Goal: Task Accomplishment & Management: Use online tool/utility

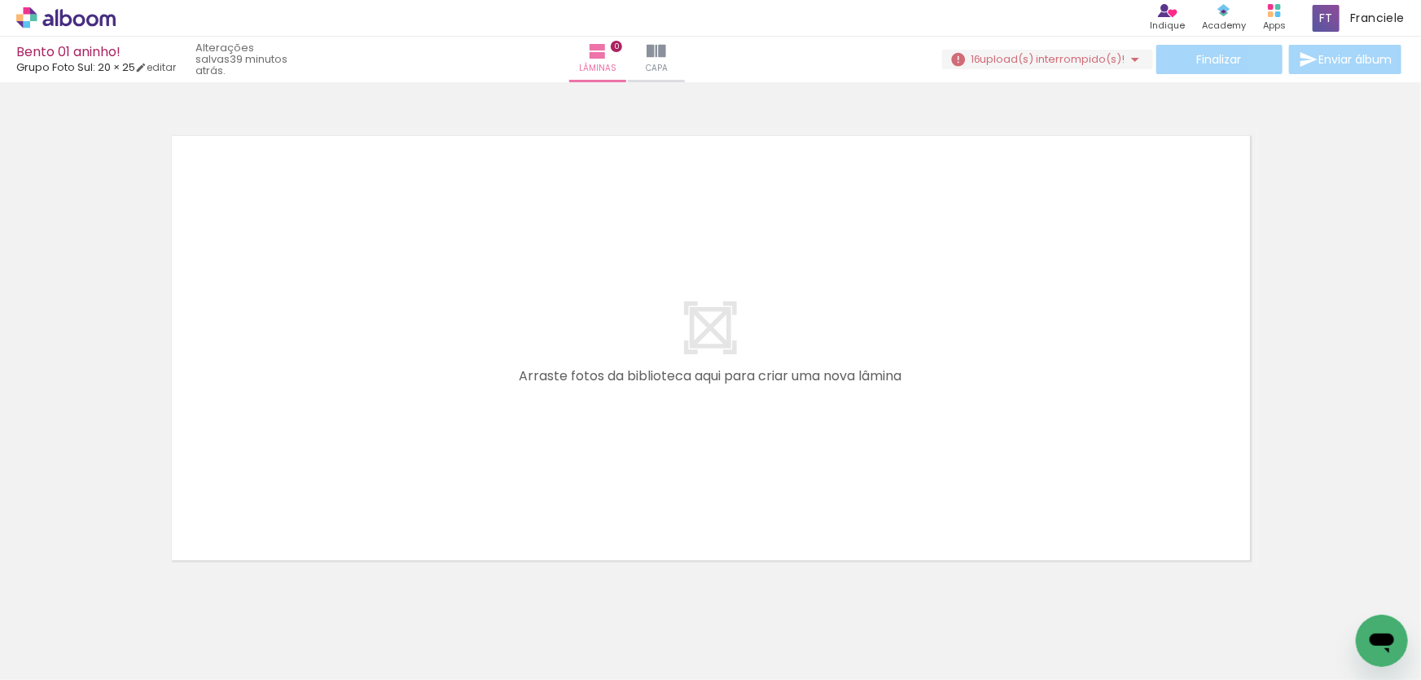
click at [890, 643] on div at bounding box center [893, 626] width 81 height 54
click at [995, 638] on div at bounding box center [984, 626] width 81 height 54
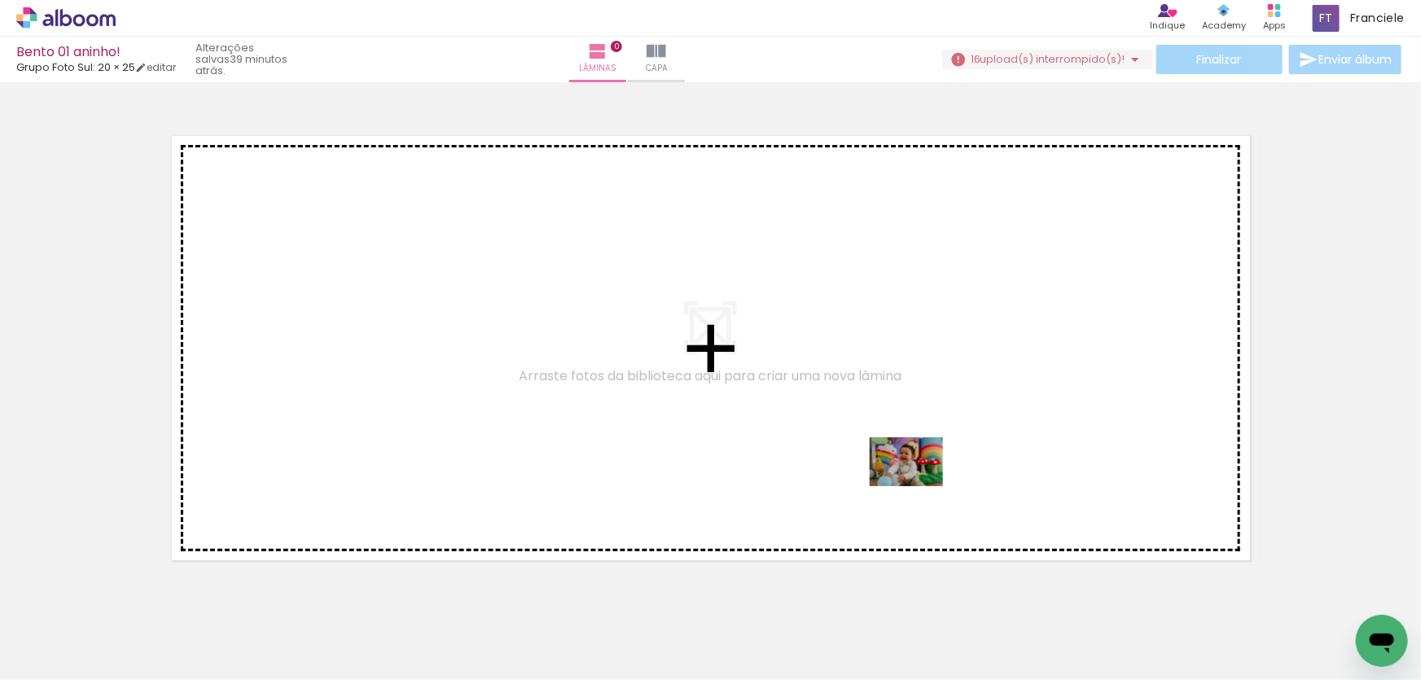
drag, startPoint x: 995, startPoint y: 638, endPoint x: 919, endPoint y: 486, distance: 169.4
click at [919, 486] on quentale-workspace at bounding box center [710, 340] width 1421 height 680
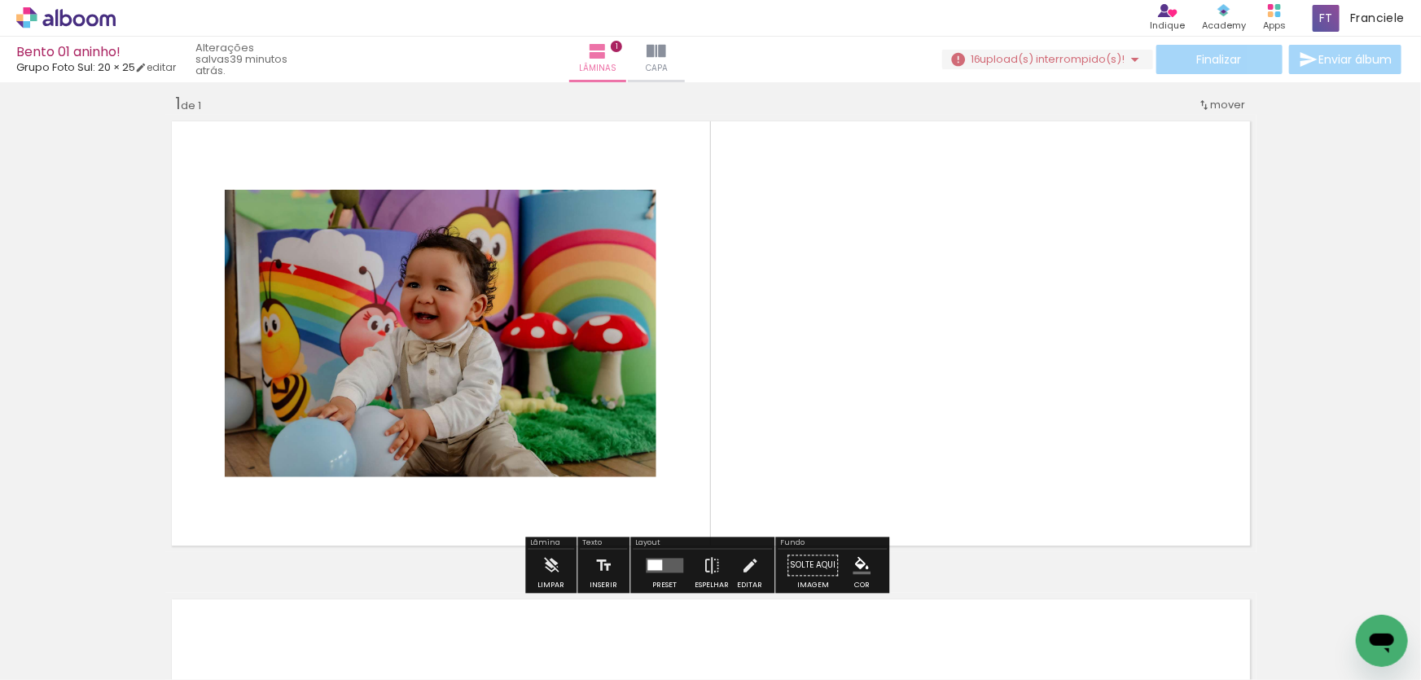
scroll to position [17, 0]
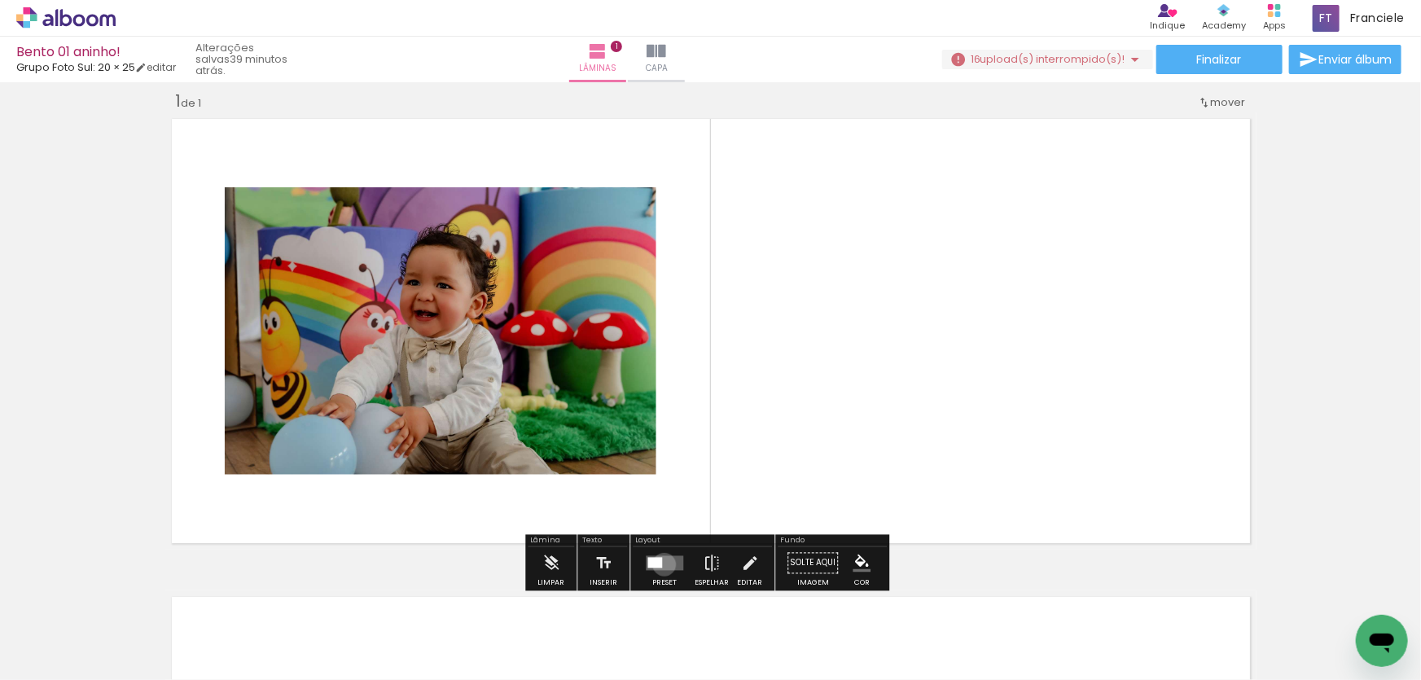
click at [661, 564] on quentale-layouter at bounding box center [664, 563] width 37 height 15
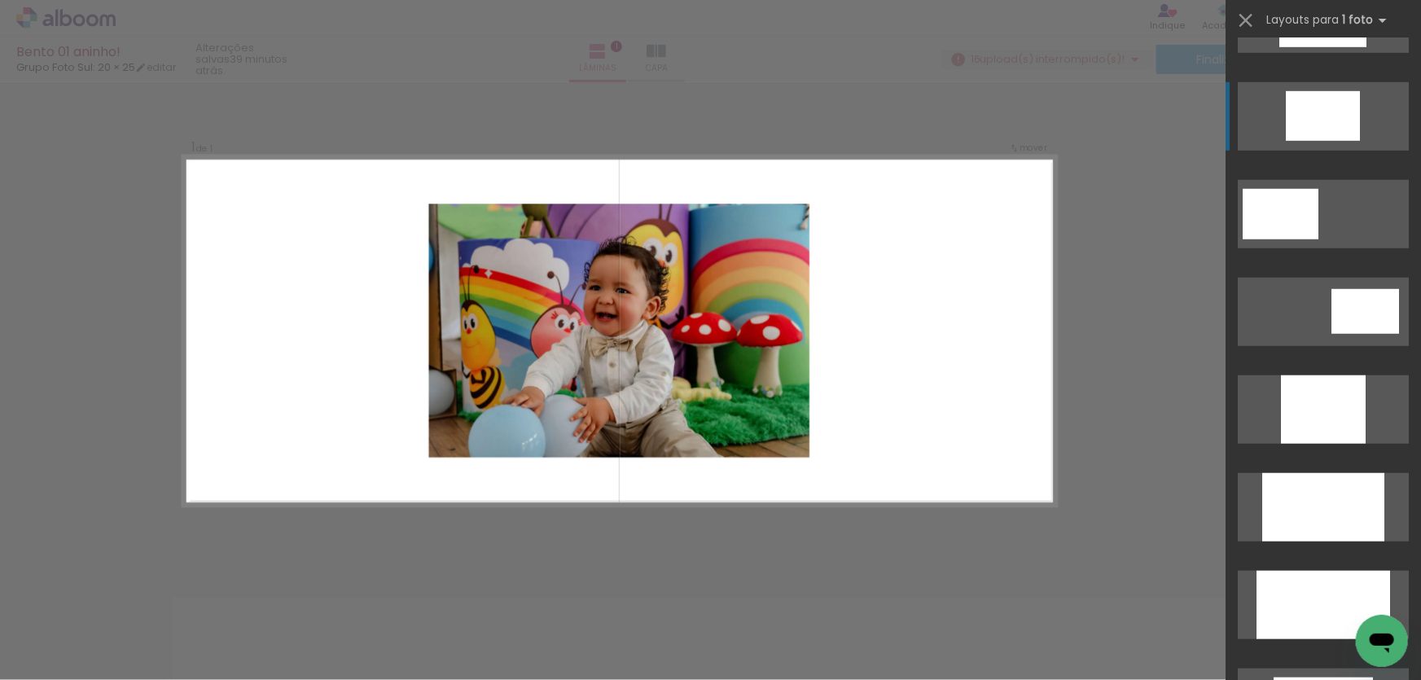
scroll to position [666, 0]
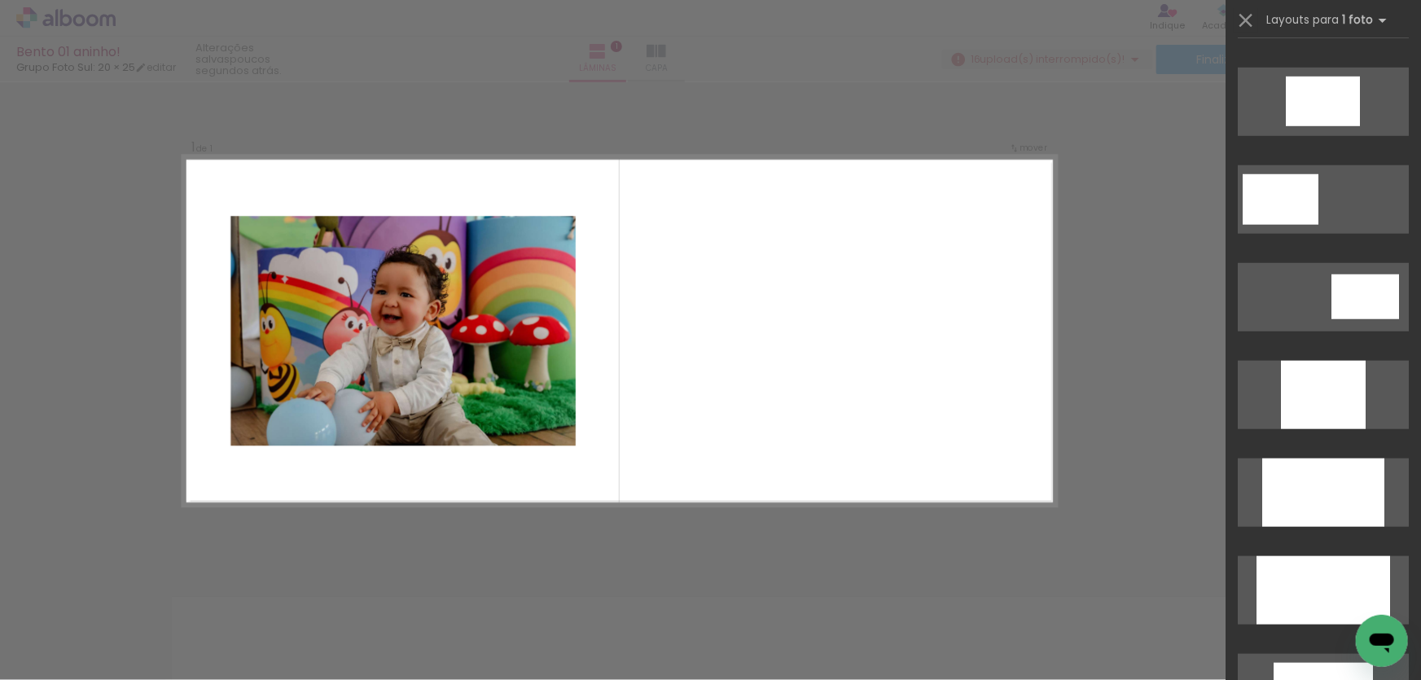
click at [896, 627] on div at bounding box center [893, 626] width 81 height 54
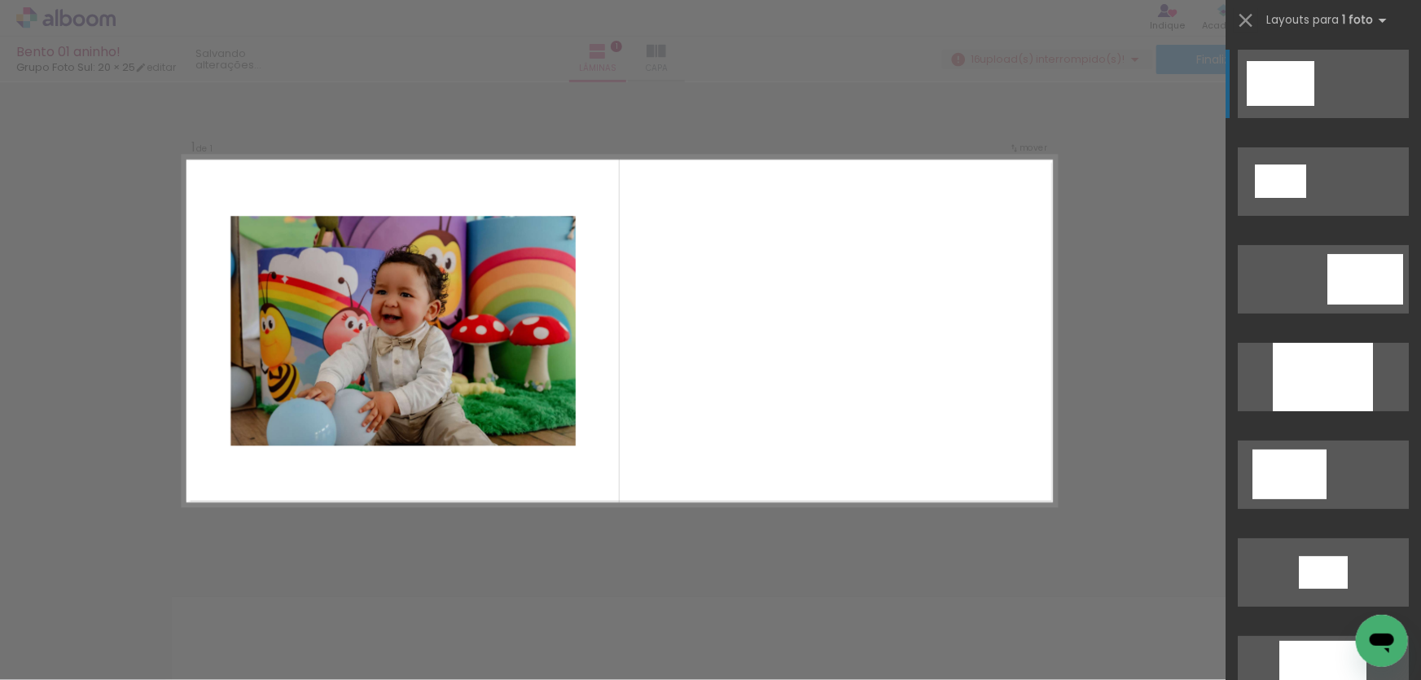
click at [1177, 491] on div "Confirmar Cancelar" at bounding box center [710, 562] width 1421 height 995
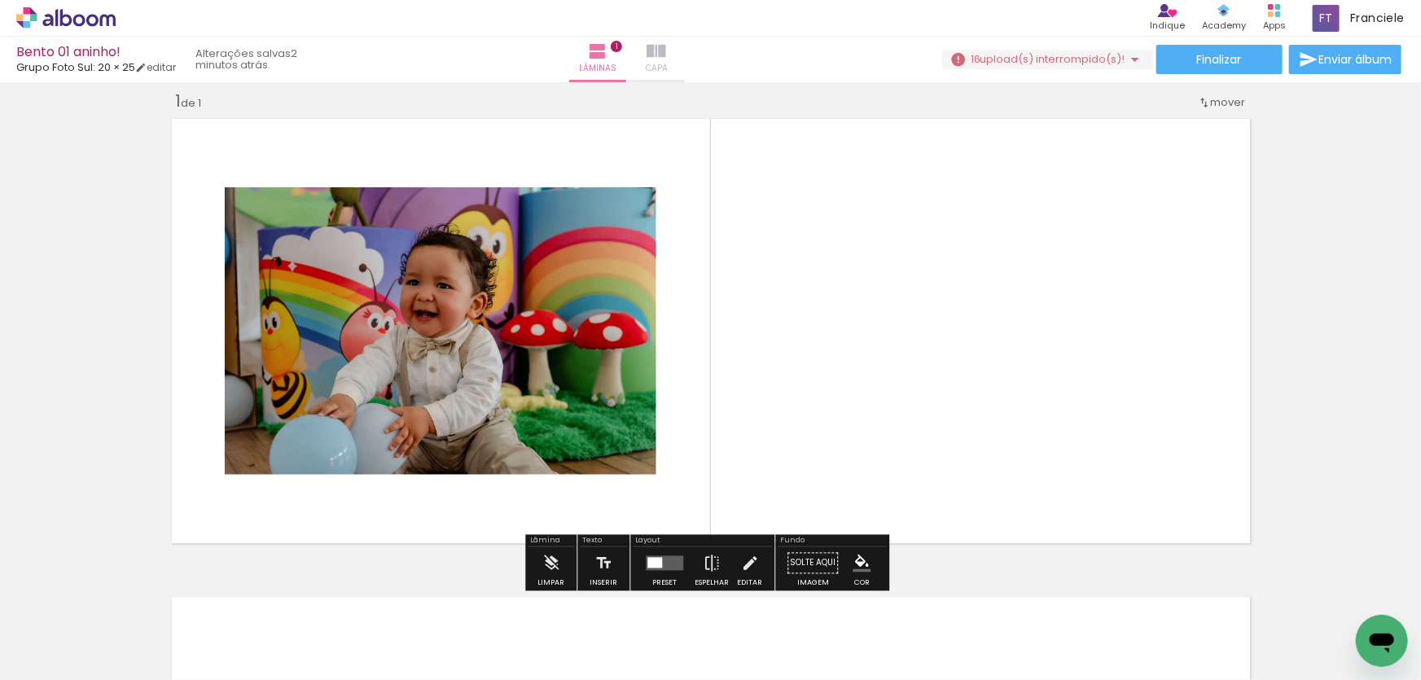
click at [666, 51] on iron-icon at bounding box center [657, 52] width 20 height 20
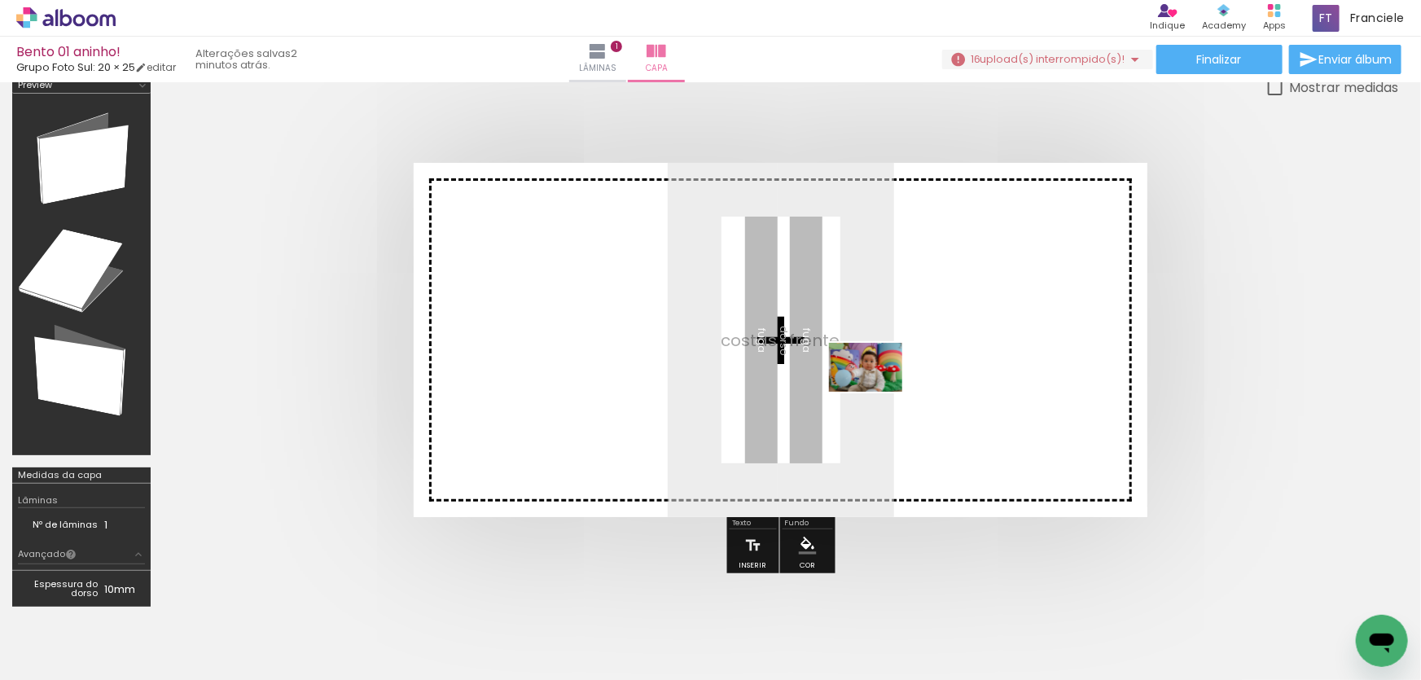
drag, startPoint x: 874, startPoint y: 640, endPoint x: 878, endPoint y: 392, distance: 248.5
click at [878, 392] on quentale-workspace at bounding box center [710, 340] width 1421 height 680
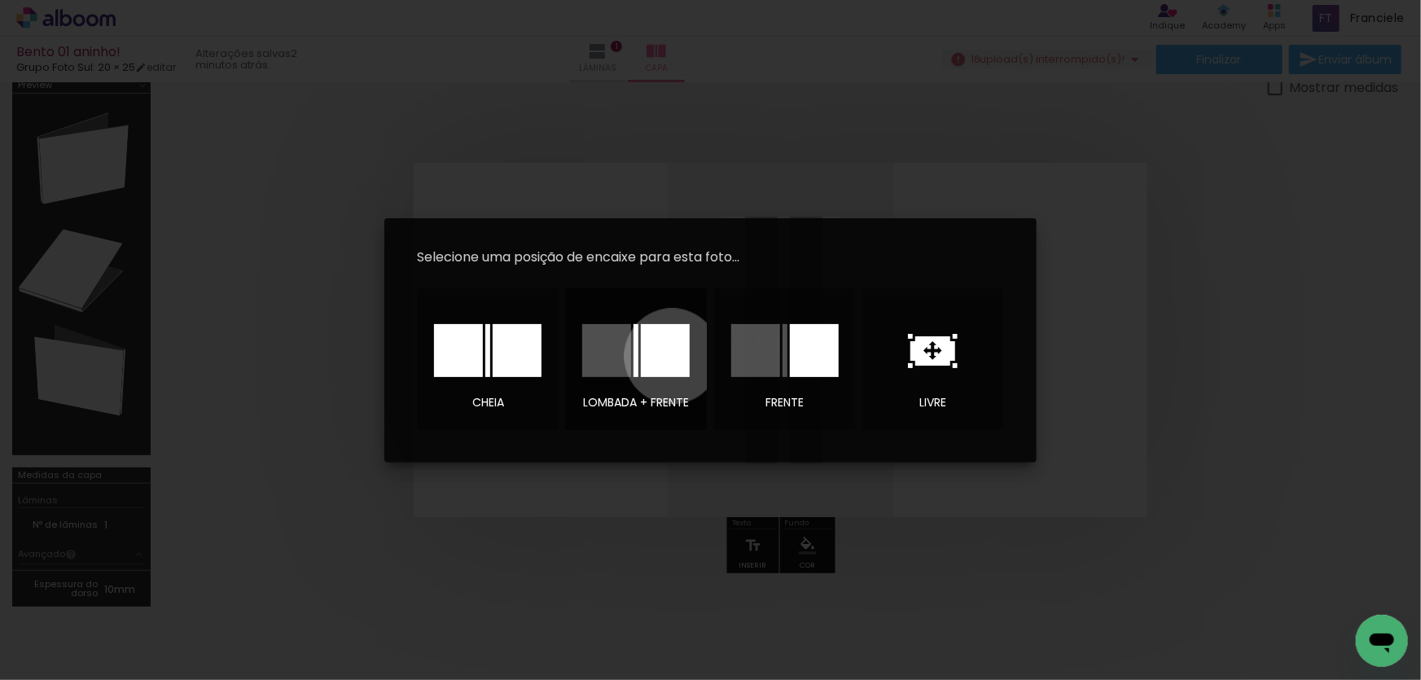
click at [673, 356] on div at bounding box center [665, 350] width 49 height 53
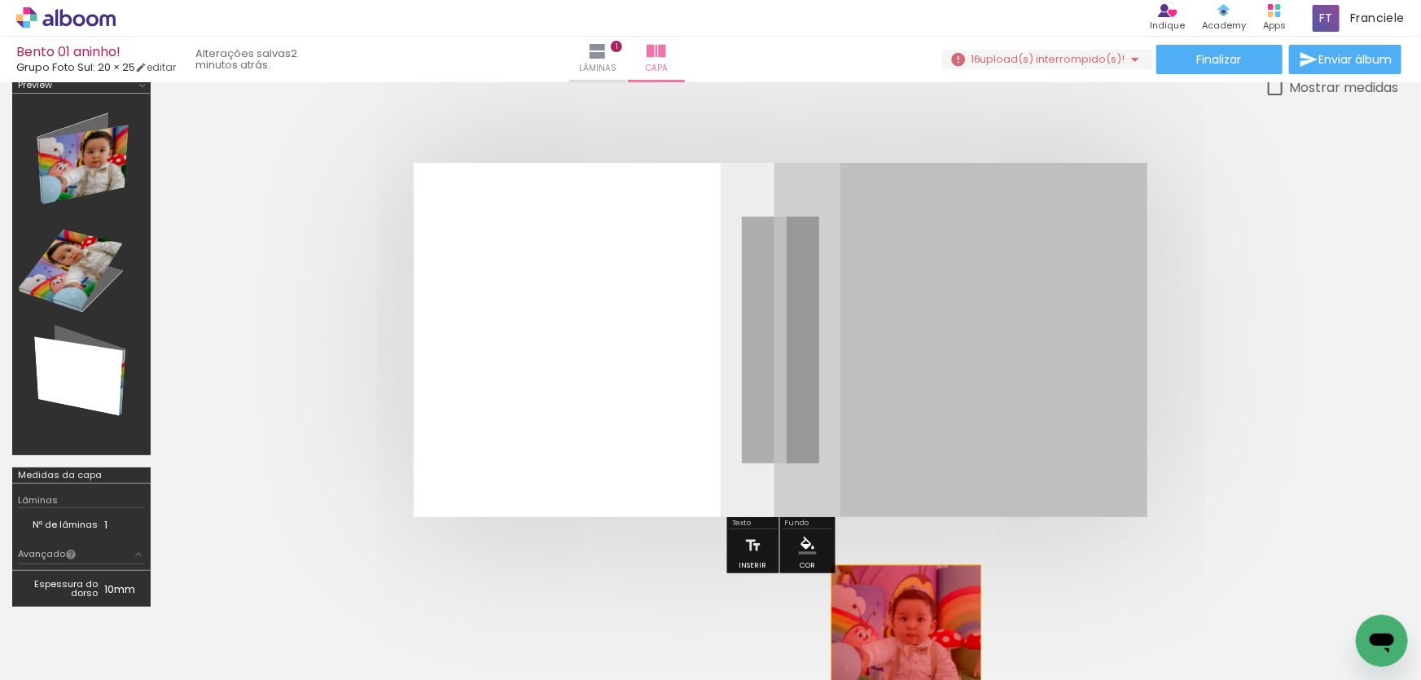
drag, startPoint x: 920, startPoint y: 317, endPoint x: 912, endPoint y: 648, distance: 330.8
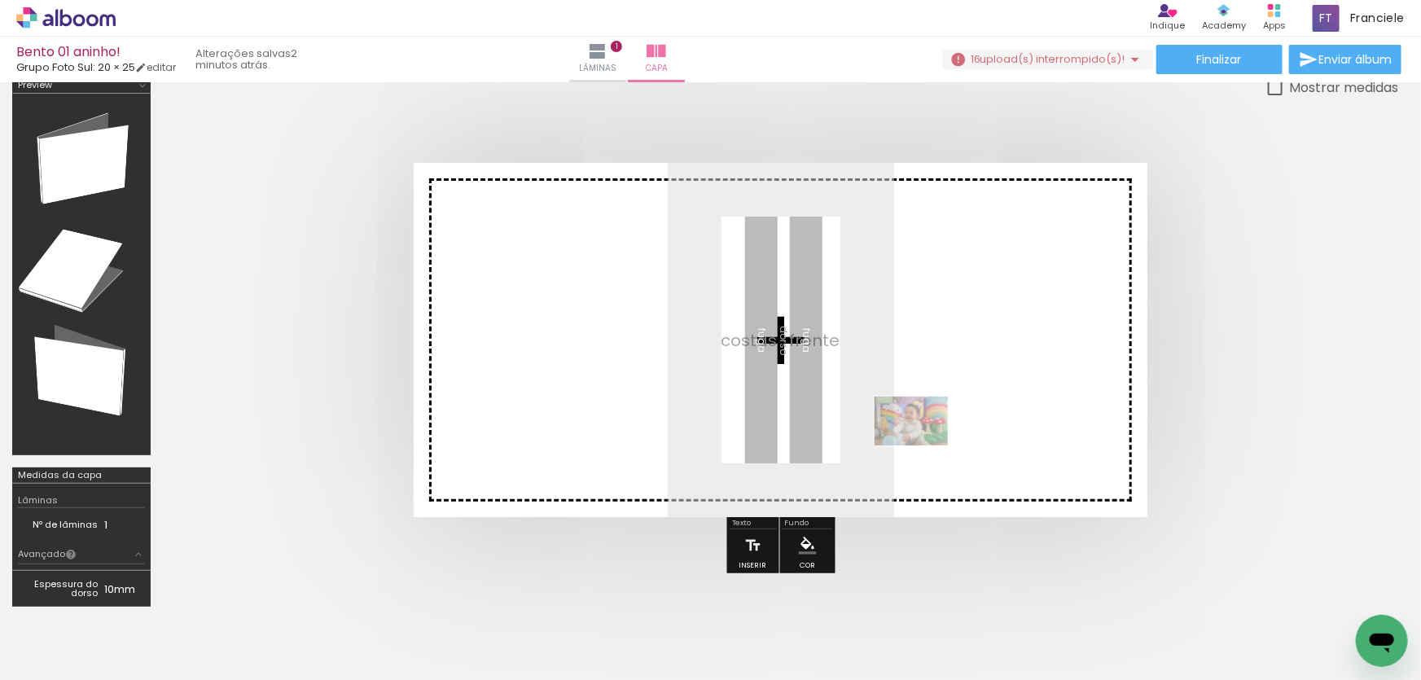
drag, startPoint x: 999, startPoint y: 640, endPoint x: 923, endPoint y: 432, distance: 221.9
click at [923, 432] on quentale-workspace at bounding box center [710, 340] width 1421 height 680
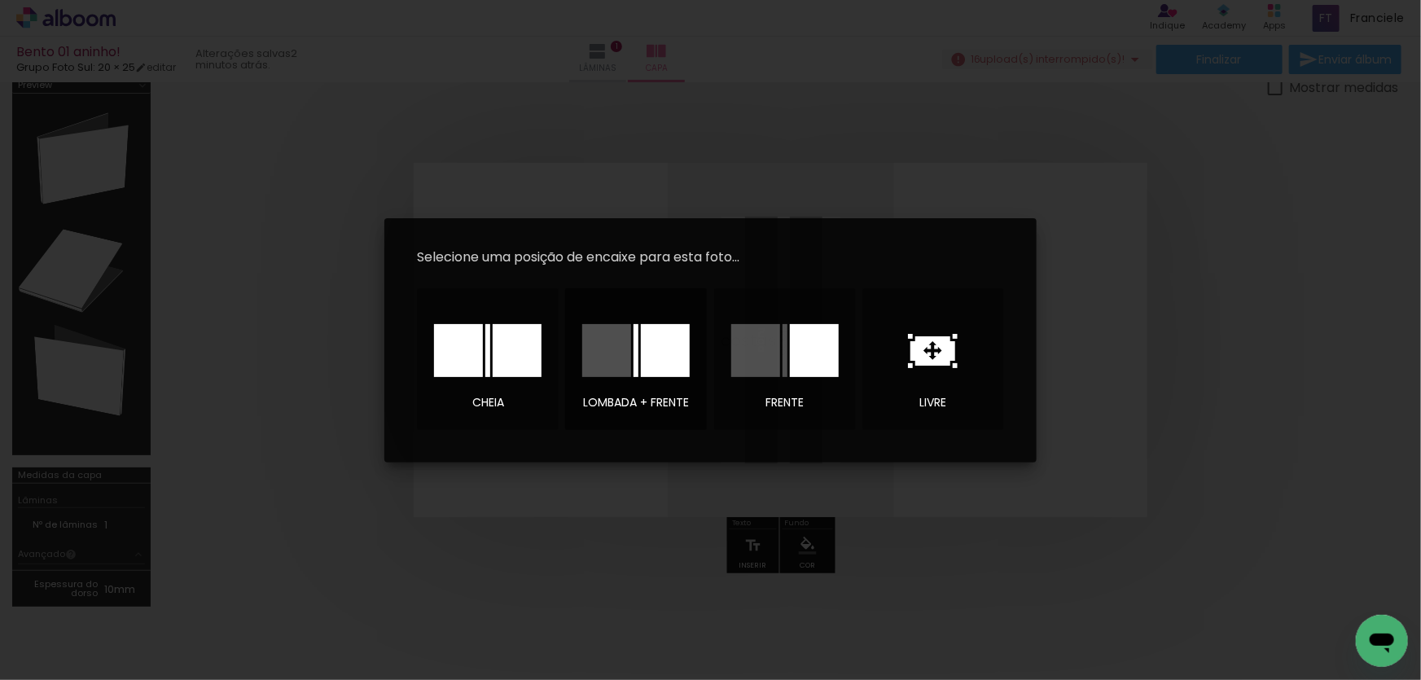
click at [674, 366] on div at bounding box center [665, 350] width 49 height 53
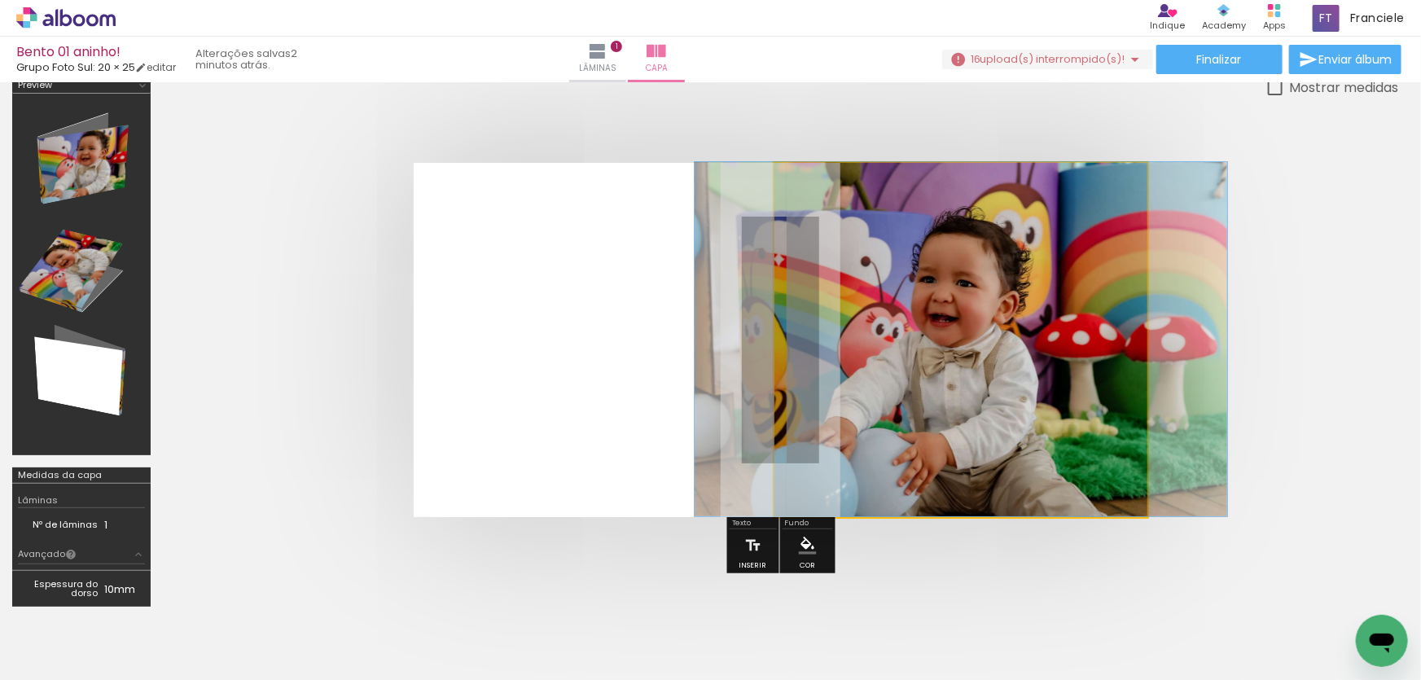
drag, startPoint x: 971, startPoint y: 374, endPoint x: 971, endPoint y: 355, distance: 18.7
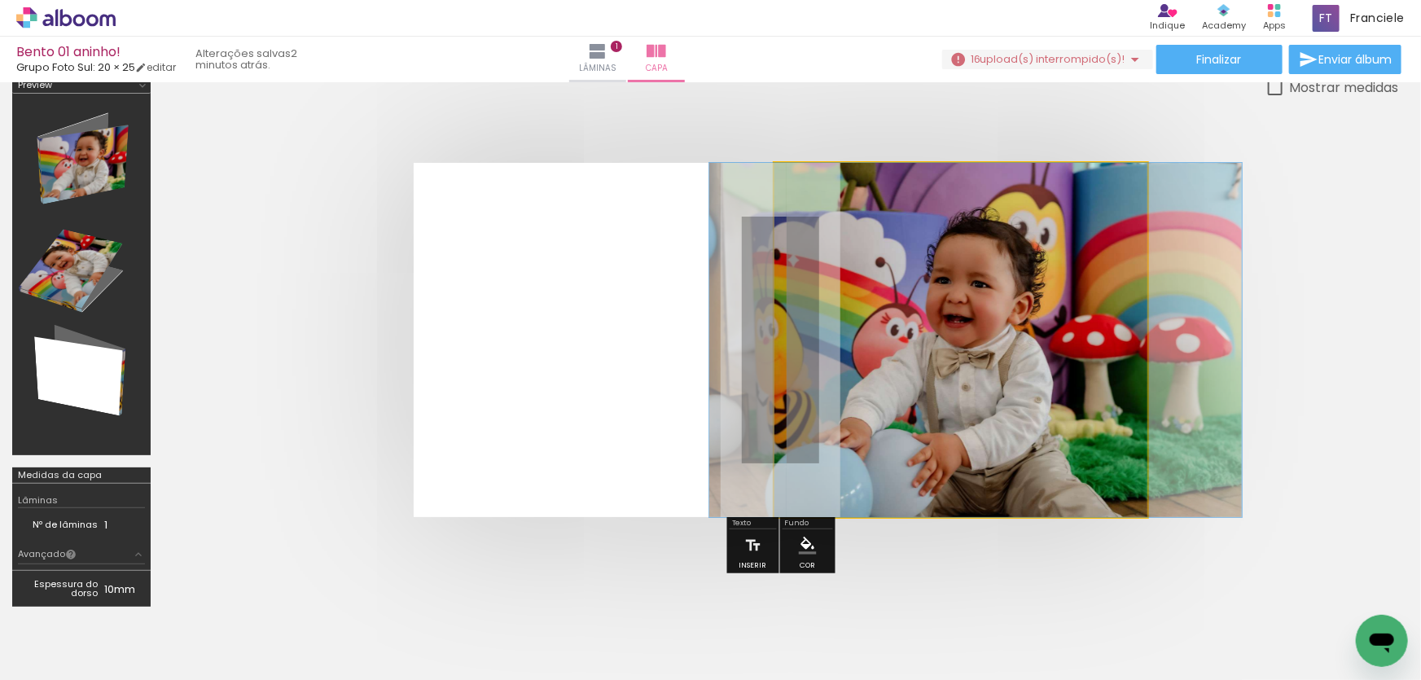
drag, startPoint x: 925, startPoint y: 295, endPoint x: 940, endPoint y: 354, distance: 61.2
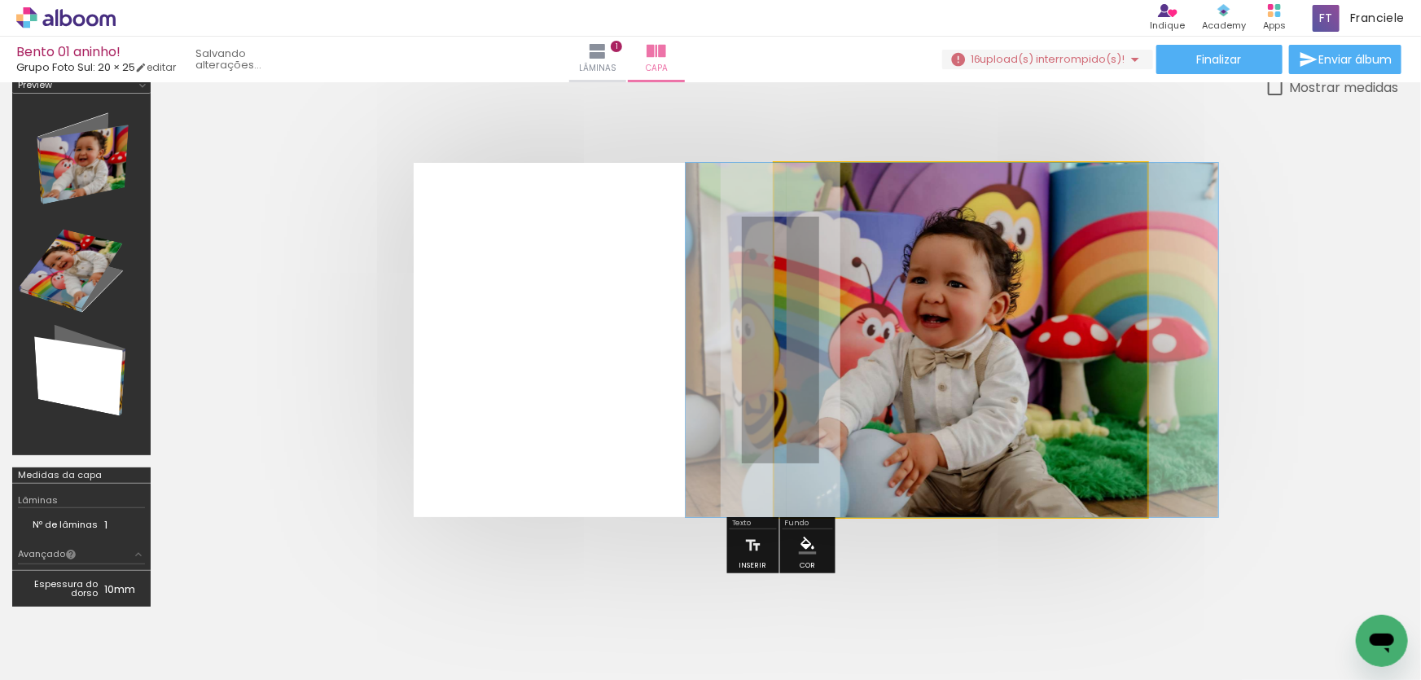
drag, startPoint x: 941, startPoint y: 339, endPoint x: 957, endPoint y: 337, distance: 16.4
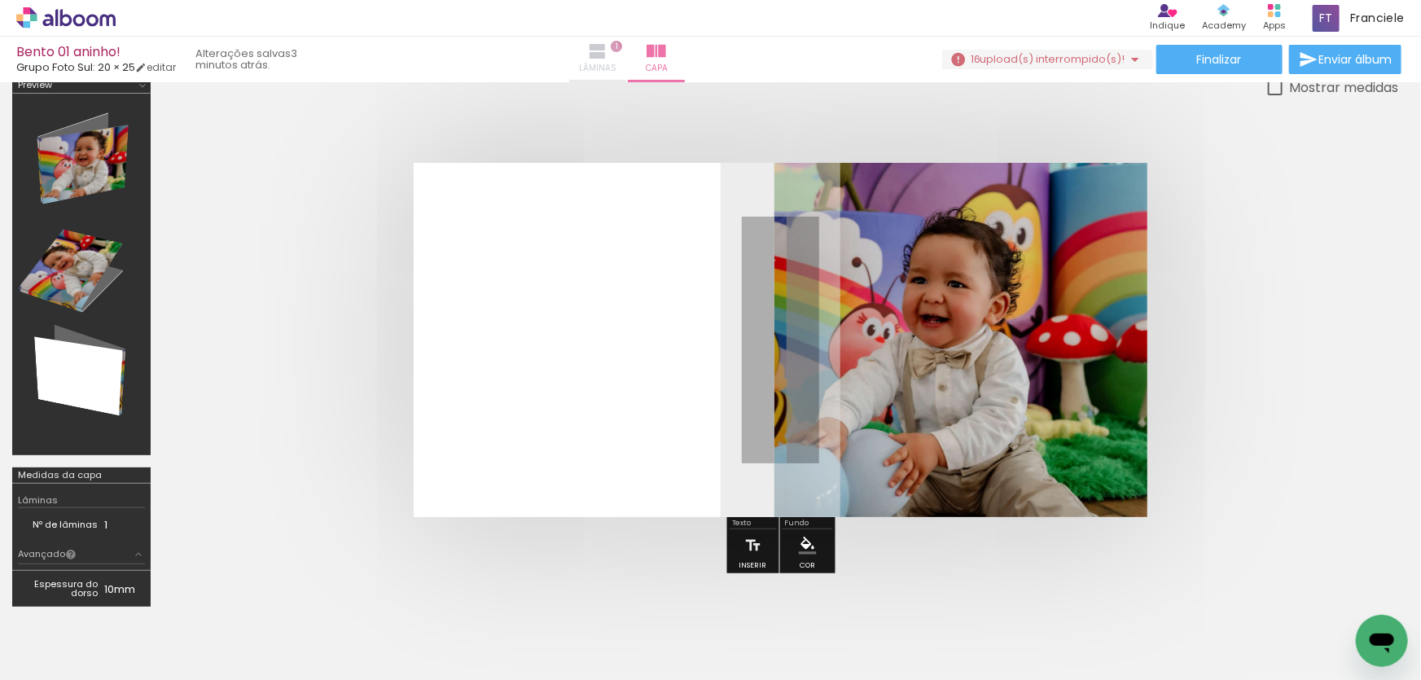
click at [608, 57] on iron-icon at bounding box center [598, 52] width 20 height 20
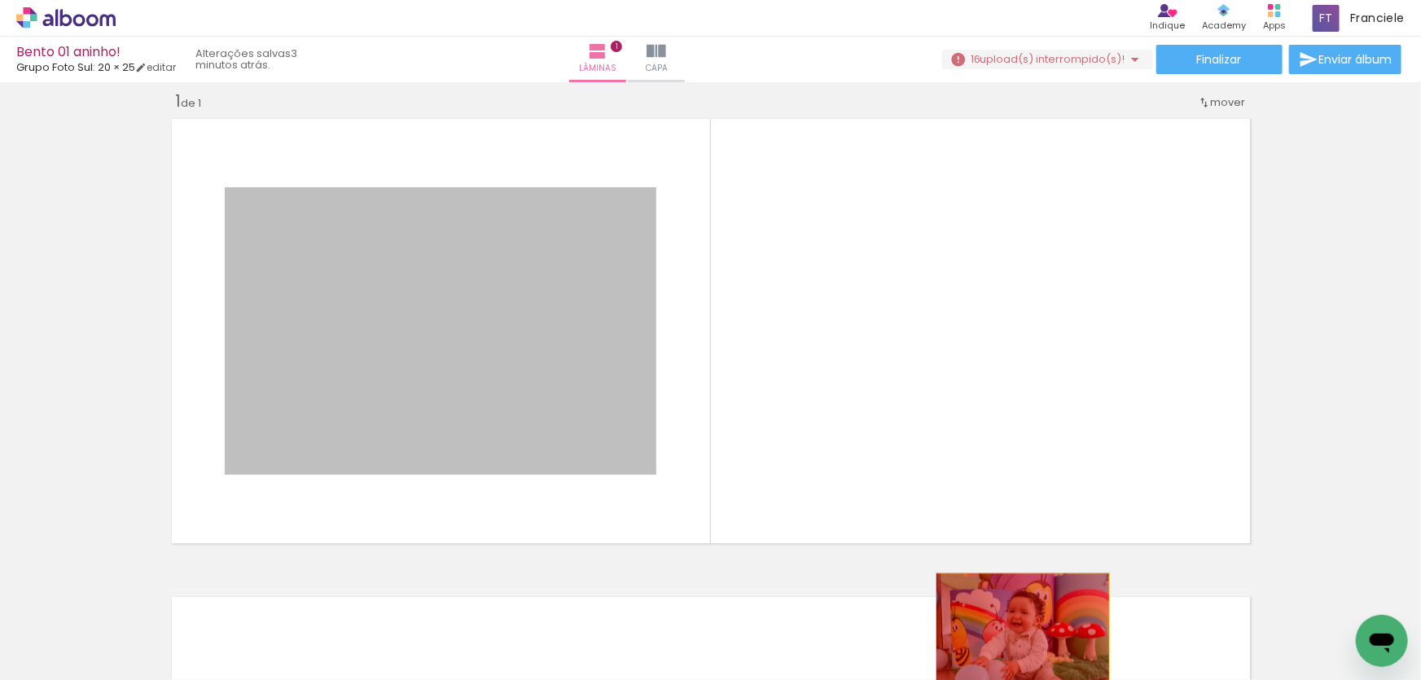
drag, startPoint x: 529, startPoint y: 270, endPoint x: 1010, endPoint y: 641, distance: 607.4
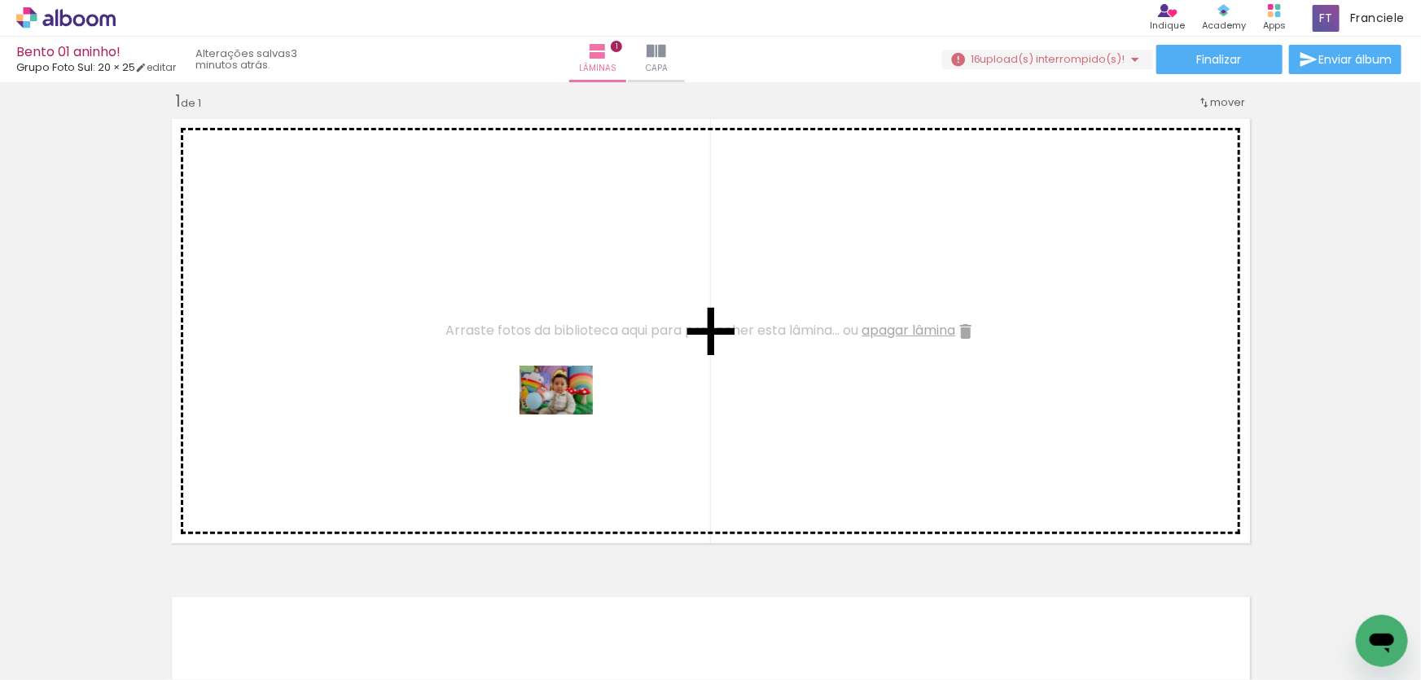
drag, startPoint x: 894, startPoint y: 643, endPoint x: 569, endPoint y: 415, distance: 397.7
click at [569, 415] on quentale-workspace at bounding box center [710, 340] width 1421 height 680
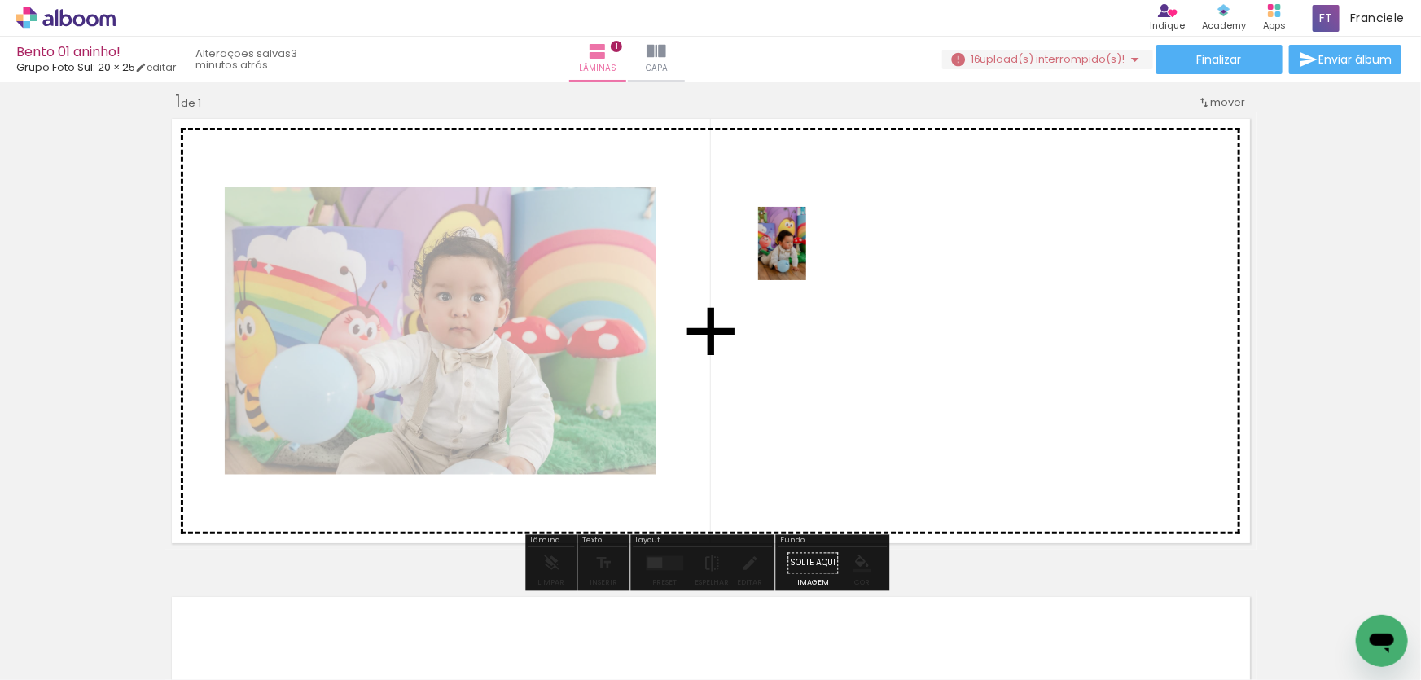
drag, startPoint x: 810, startPoint y: 629, endPoint x: 807, endPoint y: 261, distance: 368.2
click at [807, 257] on quentale-workspace at bounding box center [710, 340] width 1421 height 680
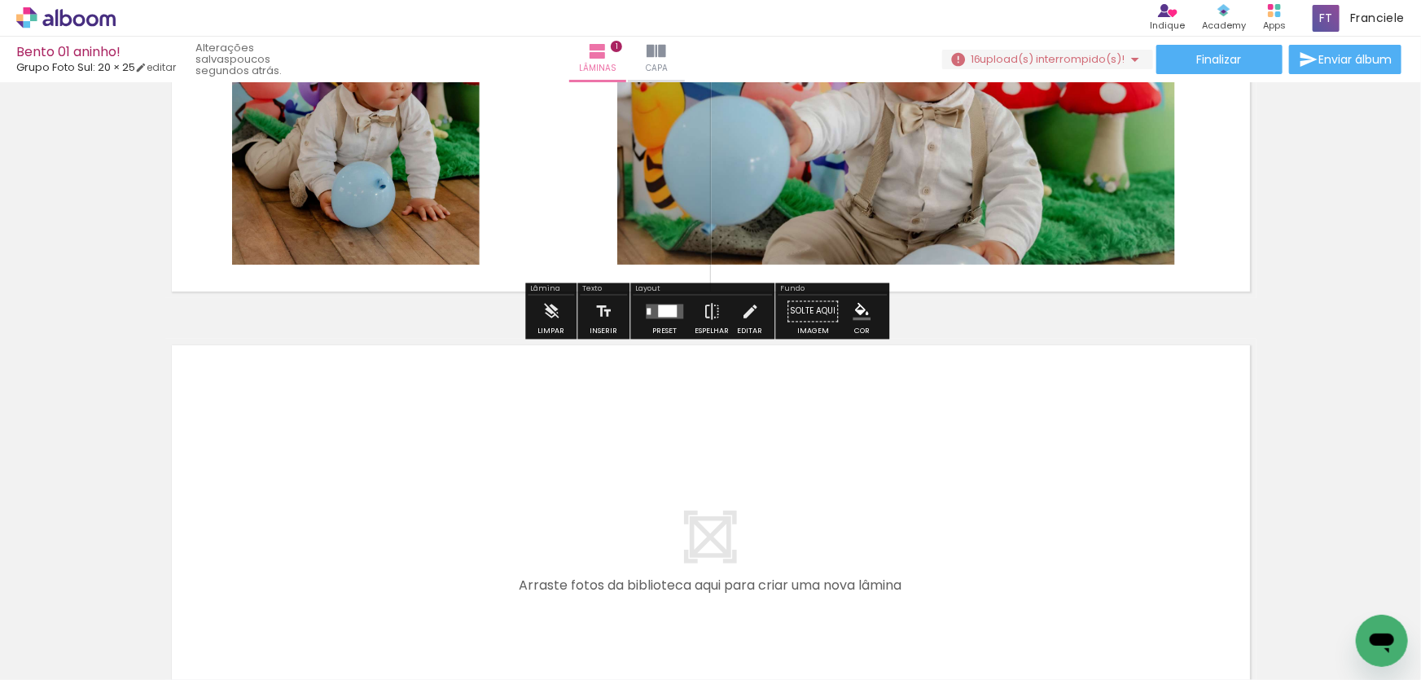
scroll to position [314, 0]
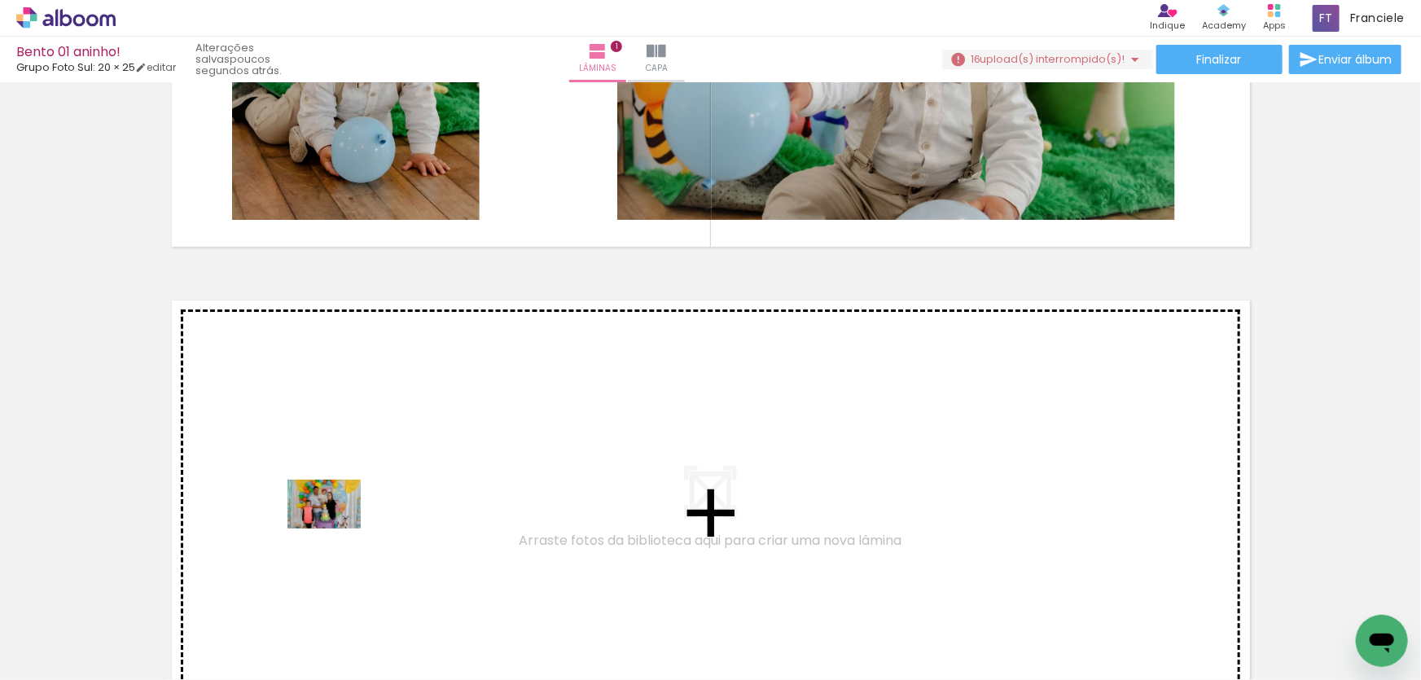
drag, startPoint x: 159, startPoint y: 641, endPoint x: 336, endPoint y: 529, distance: 210.2
click at [336, 529] on quentale-workspace at bounding box center [710, 340] width 1421 height 680
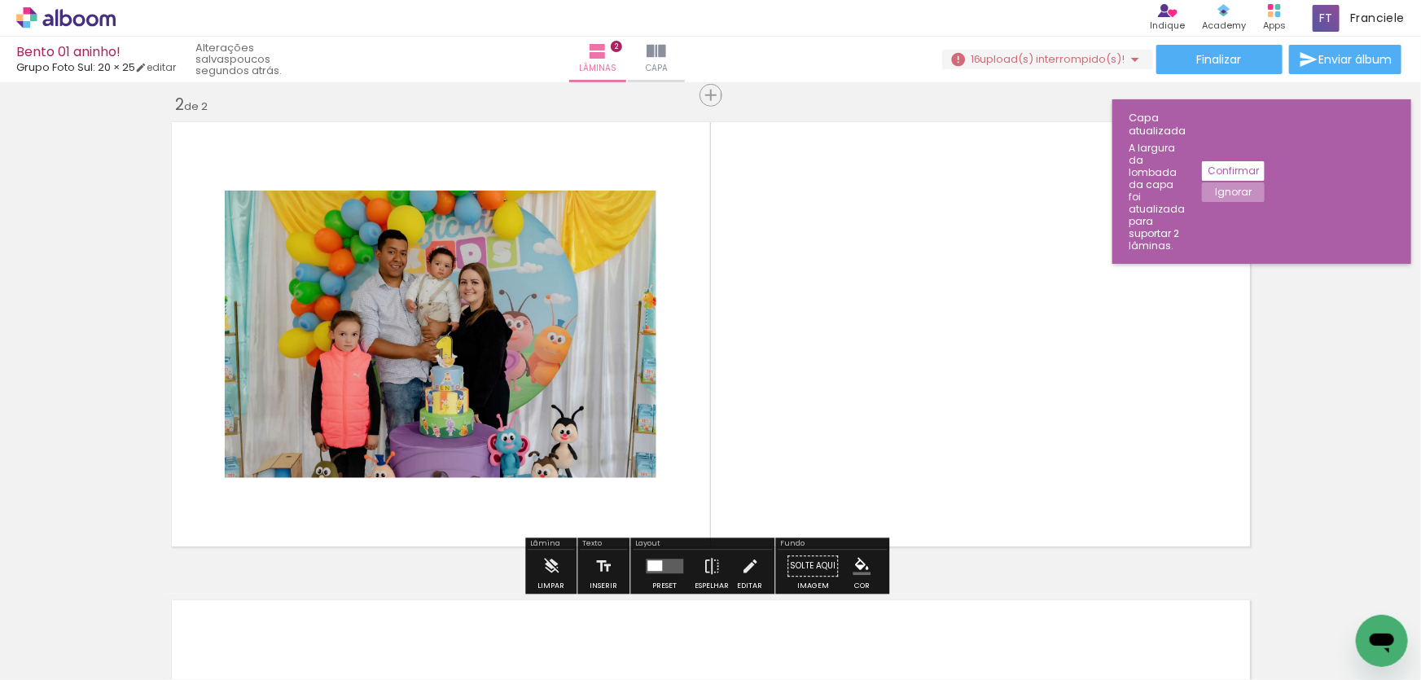
scroll to position [496, 0]
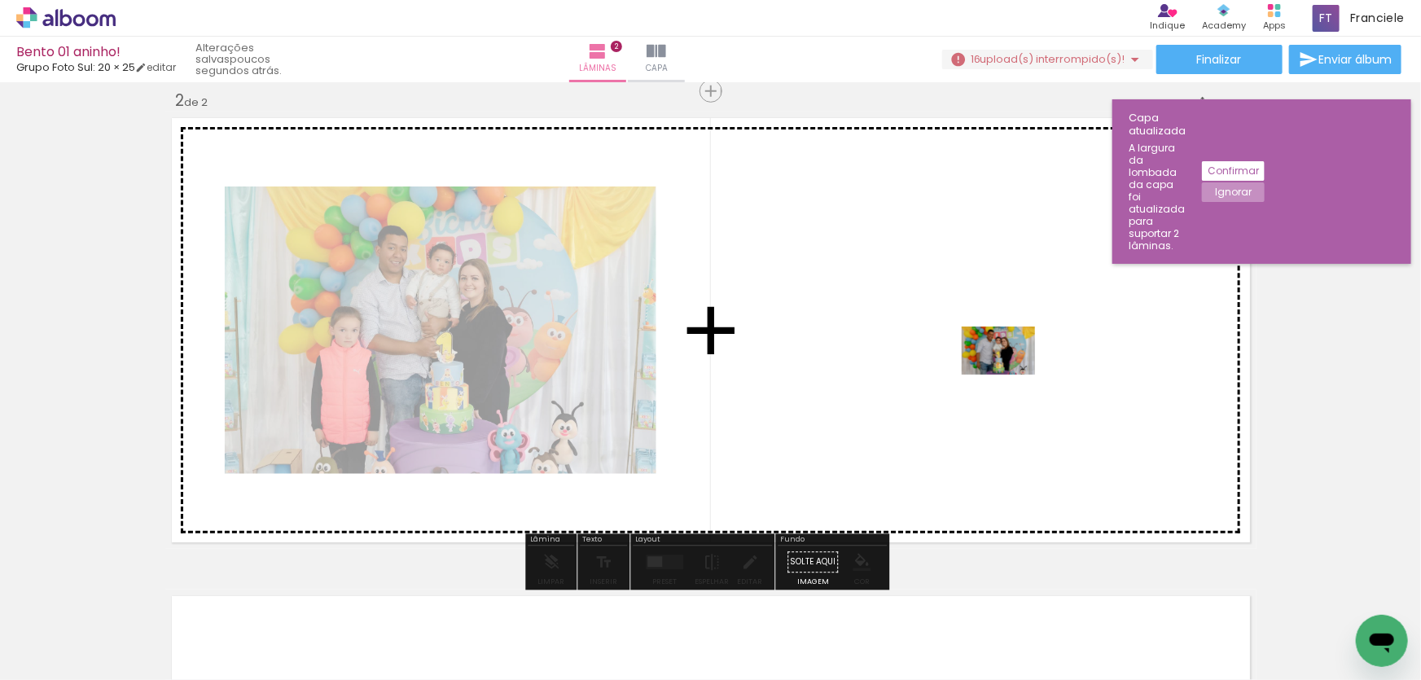
drag, startPoint x: 250, startPoint y: 639, endPoint x: 1048, endPoint y: 357, distance: 846.1
click at [1048, 357] on quentale-workspace at bounding box center [710, 340] width 1421 height 680
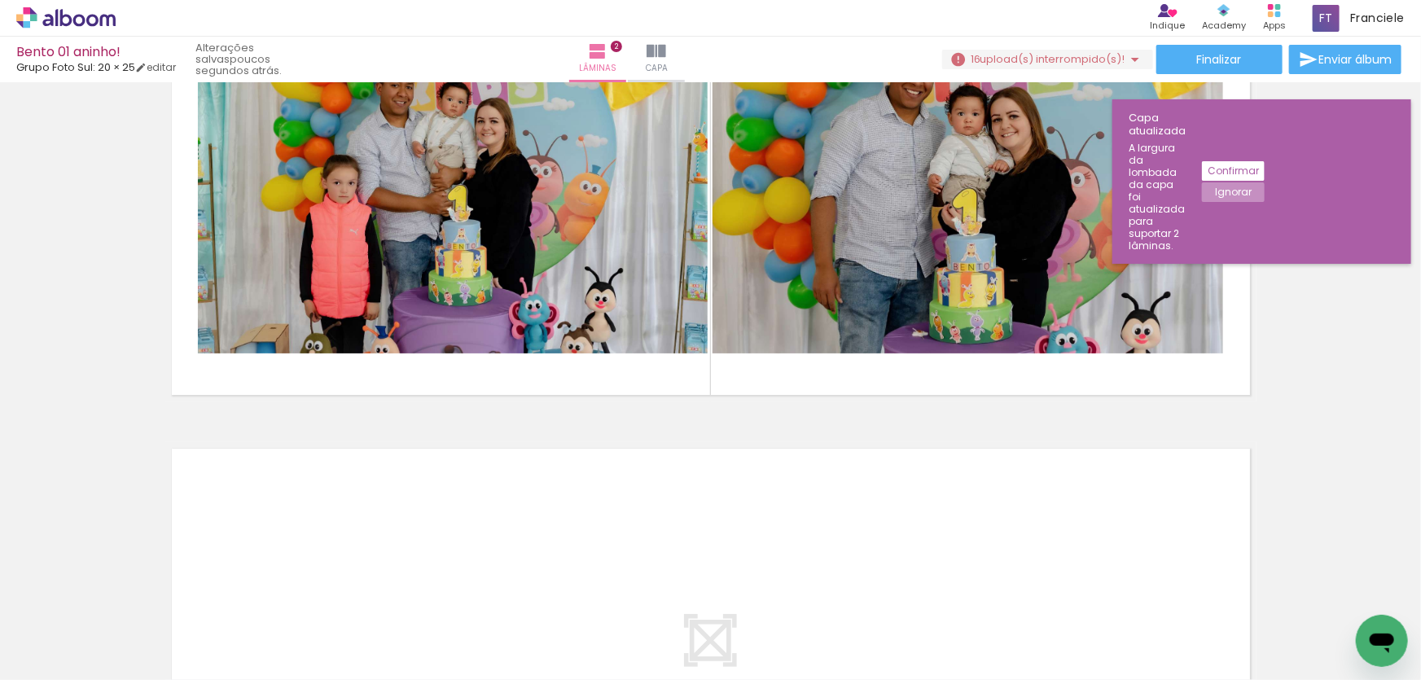
scroll to position [718, 0]
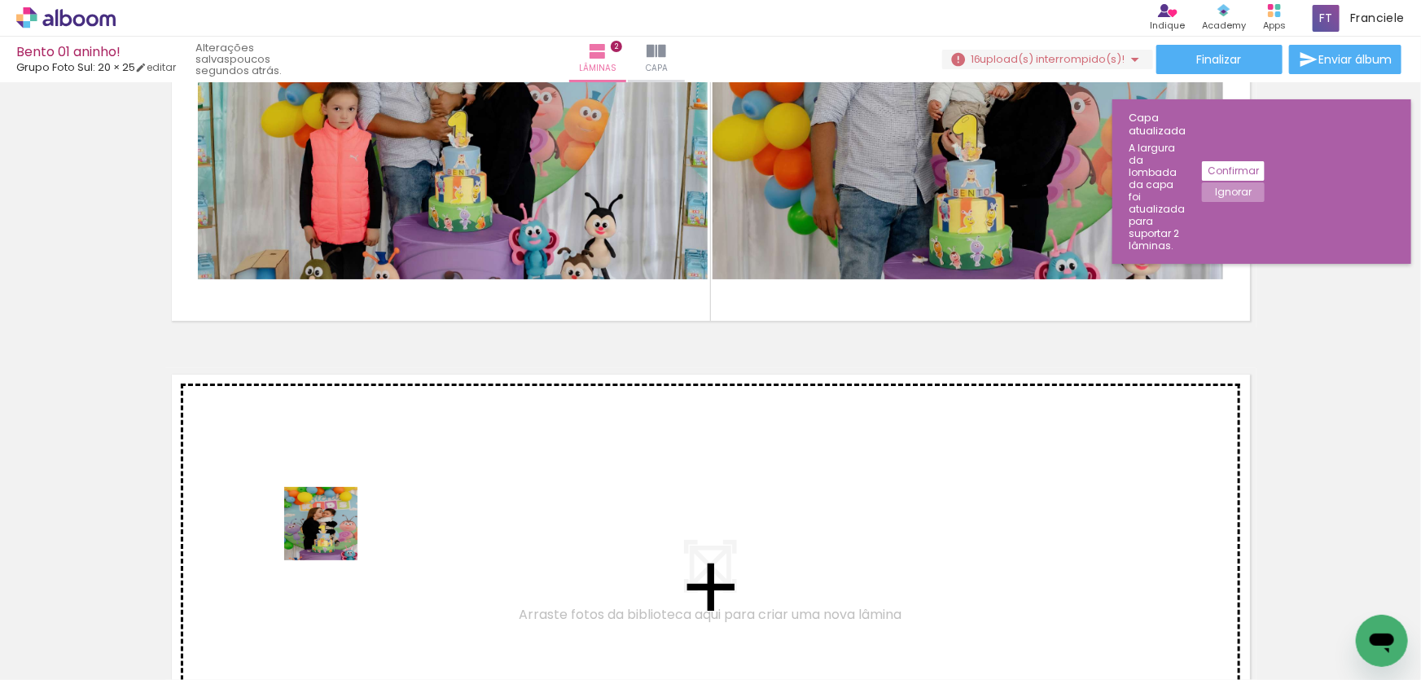
drag, startPoint x: 349, startPoint y: 627, endPoint x: 333, endPoint y: 527, distance: 101.4
click at [333, 527] on quentale-workspace at bounding box center [710, 340] width 1421 height 680
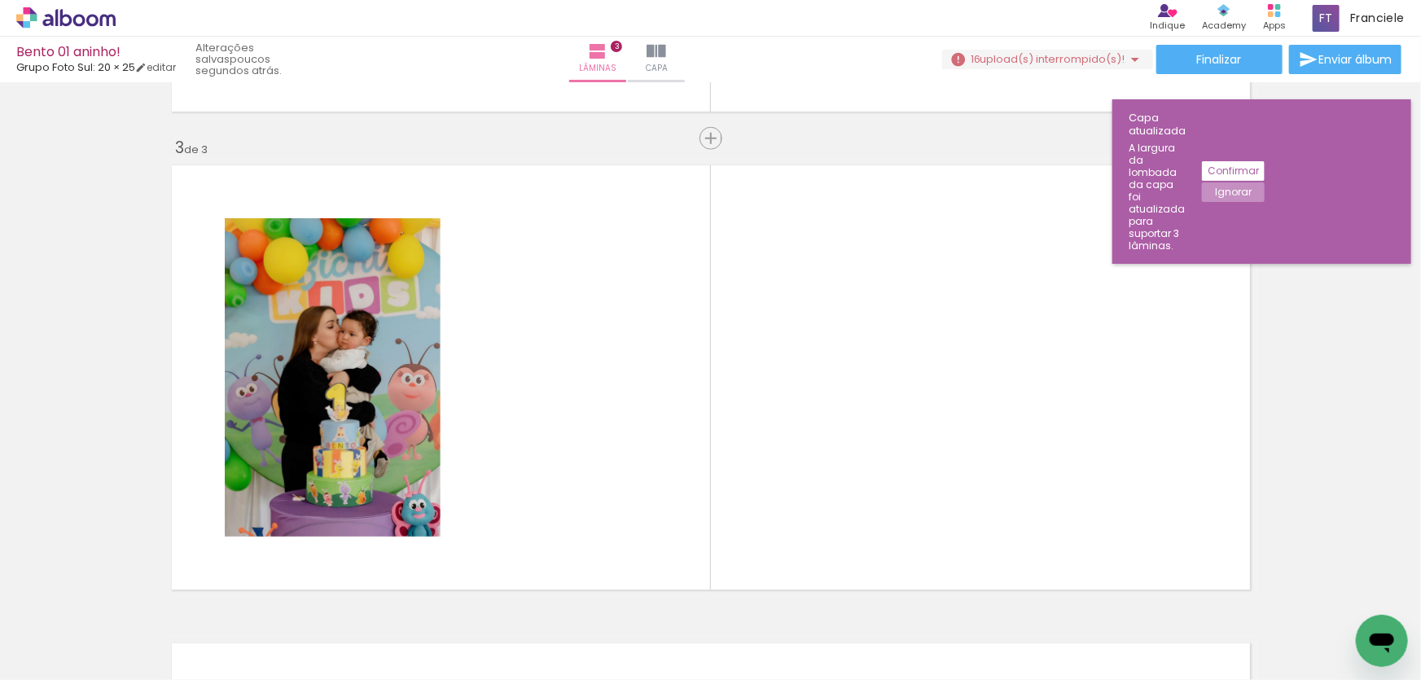
scroll to position [973, 0]
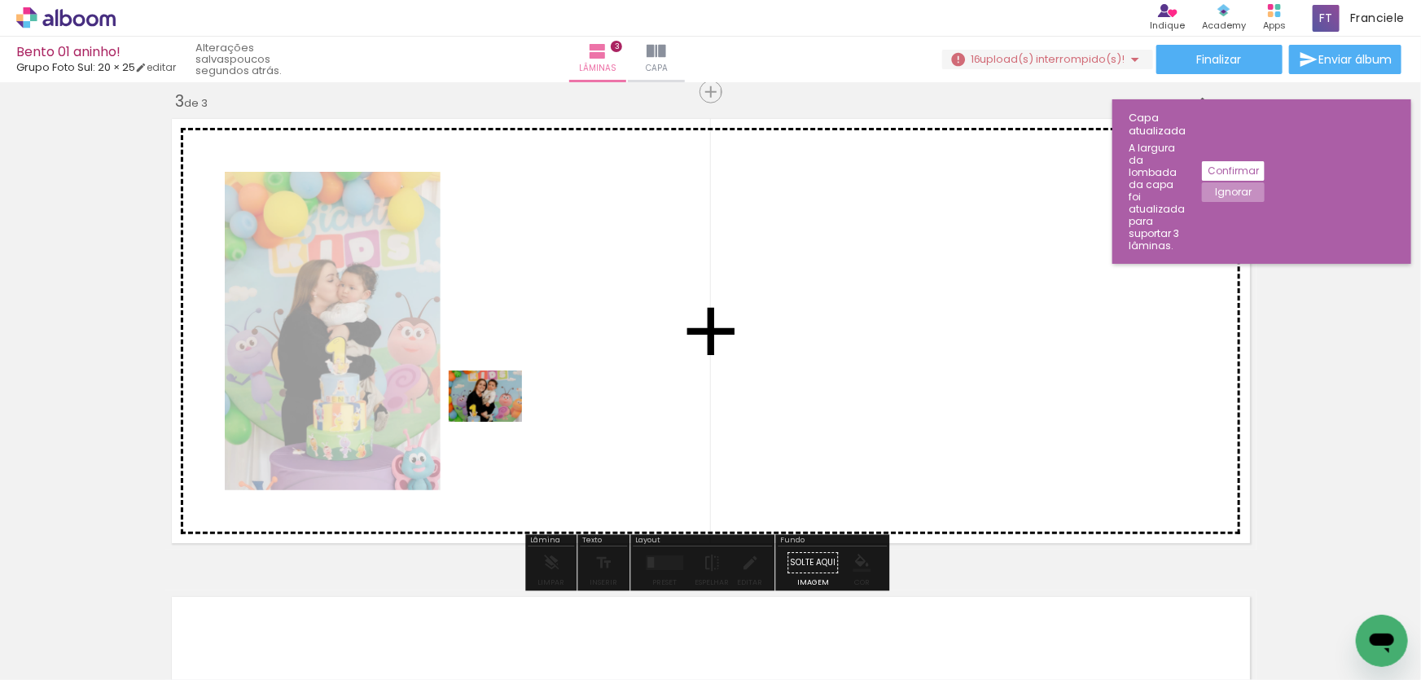
drag, startPoint x: 448, startPoint y: 641, endPoint x: 498, endPoint y: 420, distance: 227.1
click at [498, 420] on quentale-workspace at bounding box center [710, 340] width 1421 height 680
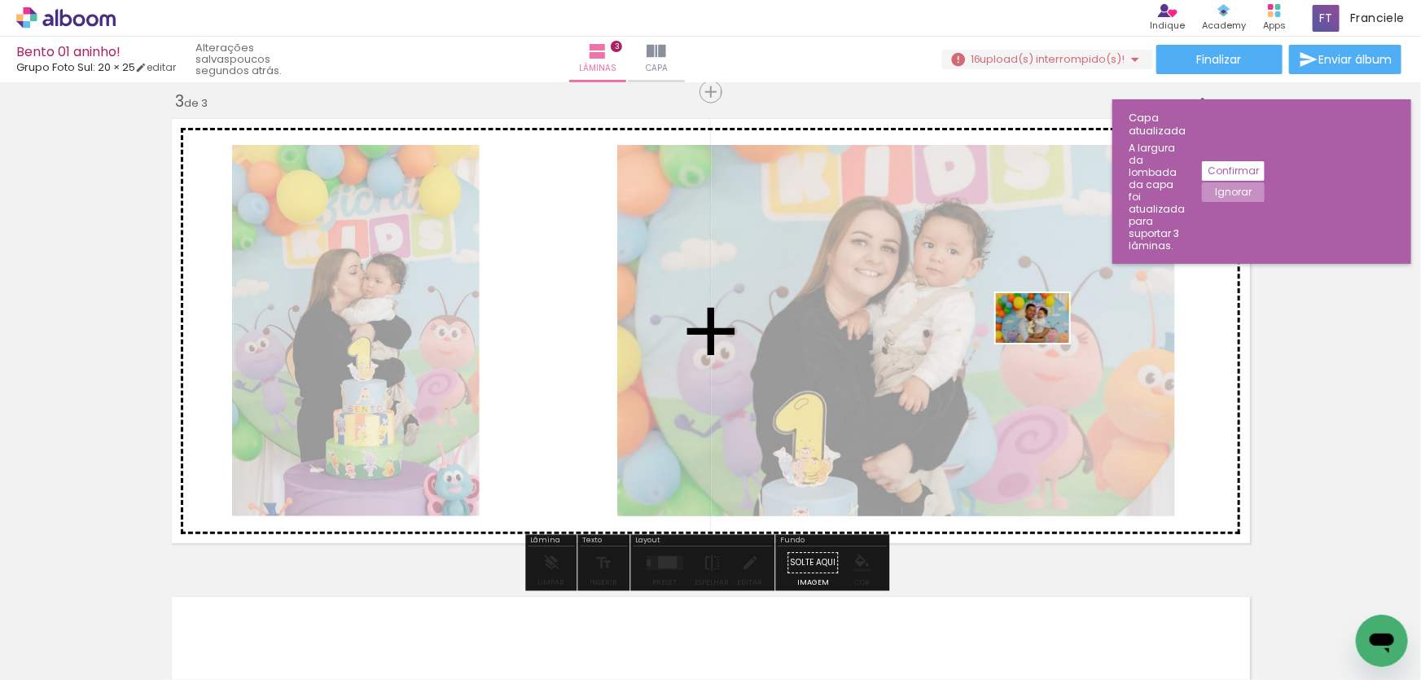
drag, startPoint x: 544, startPoint y: 638, endPoint x: 1045, endPoint y: 342, distance: 581.7
click at [1045, 342] on quentale-workspace at bounding box center [710, 340] width 1421 height 680
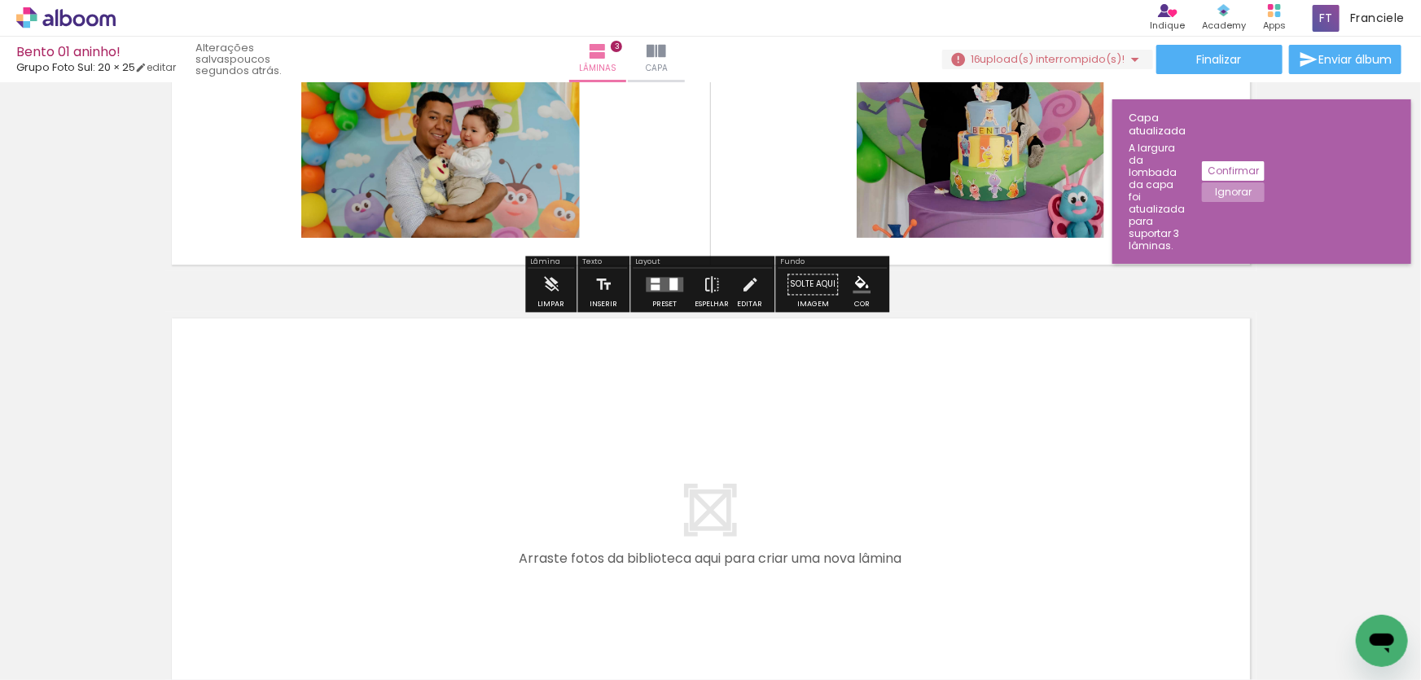
scroll to position [1479, 0]
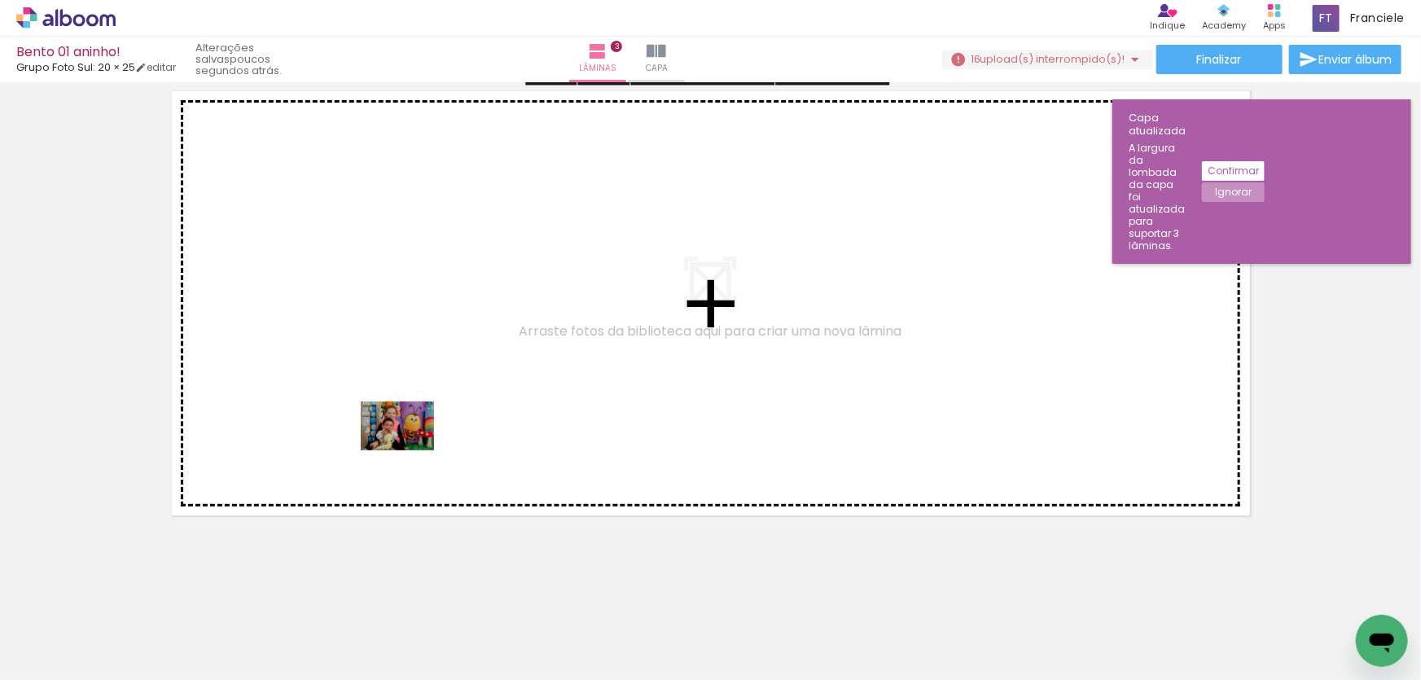
drag, startPoint x: 620, startPoint y: 625, endPoint x: 395, endPoint y: 436, distance: 293.7
click at [395, 436] on quentale-workspace at bounding box center [710, 340] width 1421 height 680
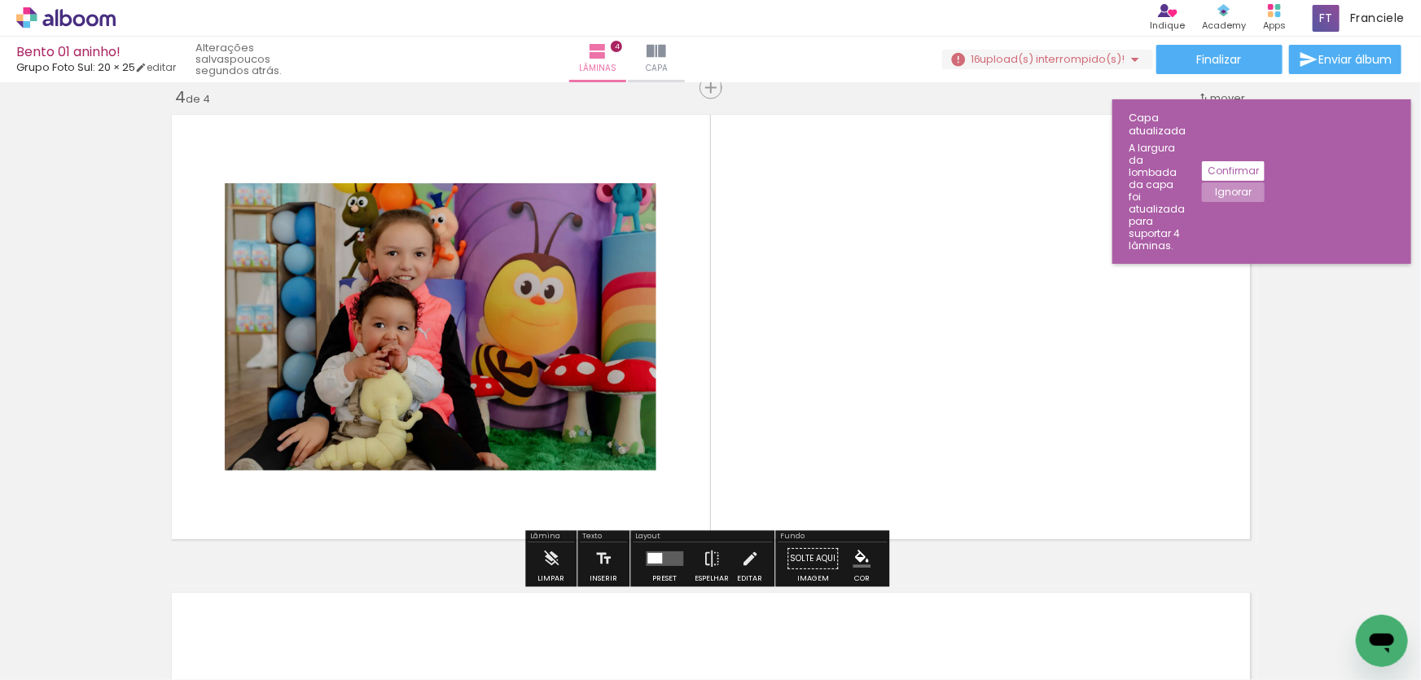
scroll to position [1452, 0]
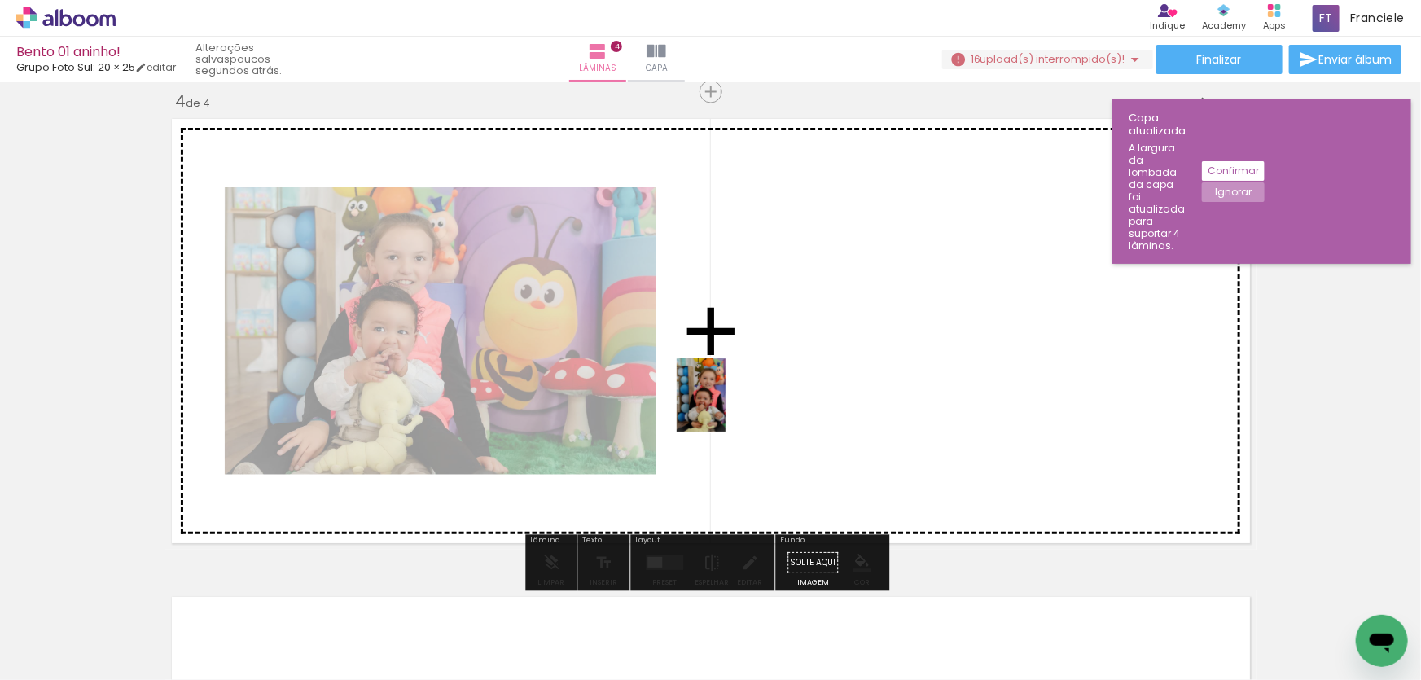
drag, startPoint x: 723, startPoint y: 635, endPoint x: 726, endPoint y: 407, distance: 228.1
click at [726, 407] on quentale-workspace at bounding box center [710, 340] width 1421 height 680
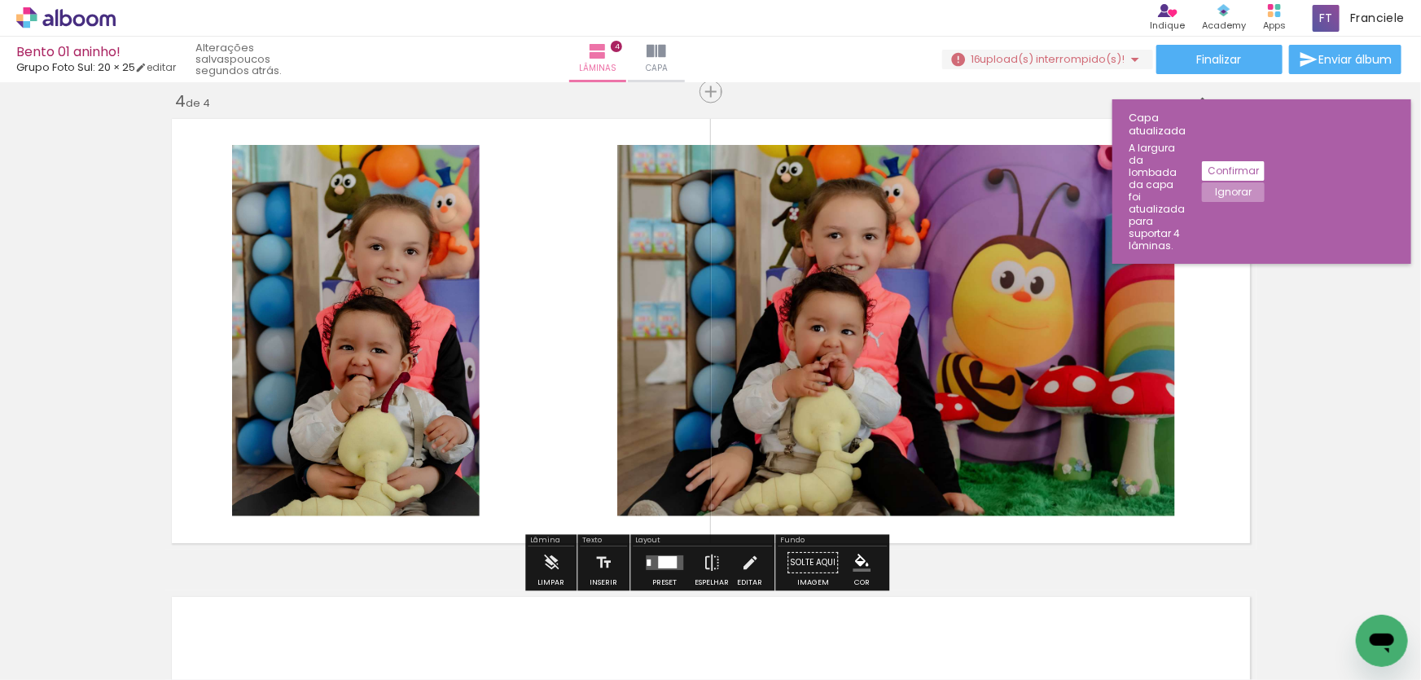
scroll to position [0, 387]
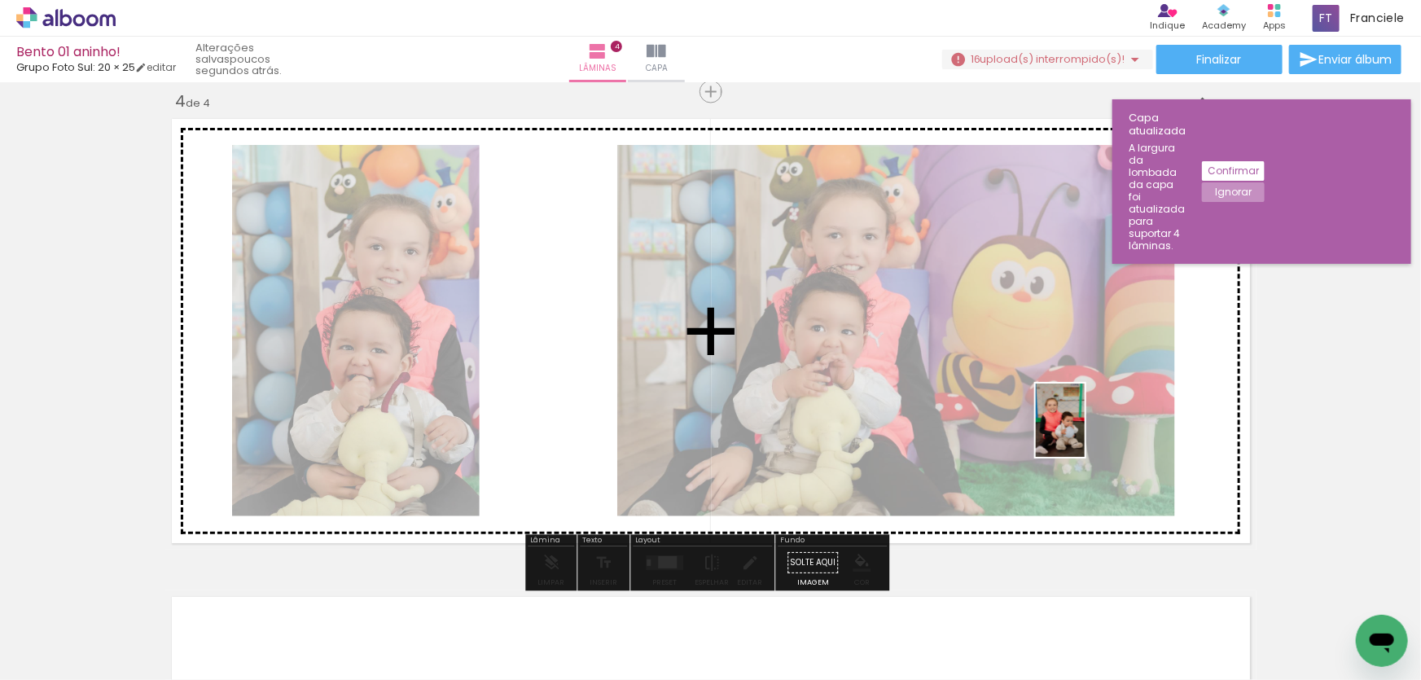
drag, startPoint x: 863, startPoint y: 646, endPoint x: 1085, endPoint y: 433, distance: 307.6
click at [1085, 433] on quentale-workspace at bounding box center [710, 340] width 1421 height 680
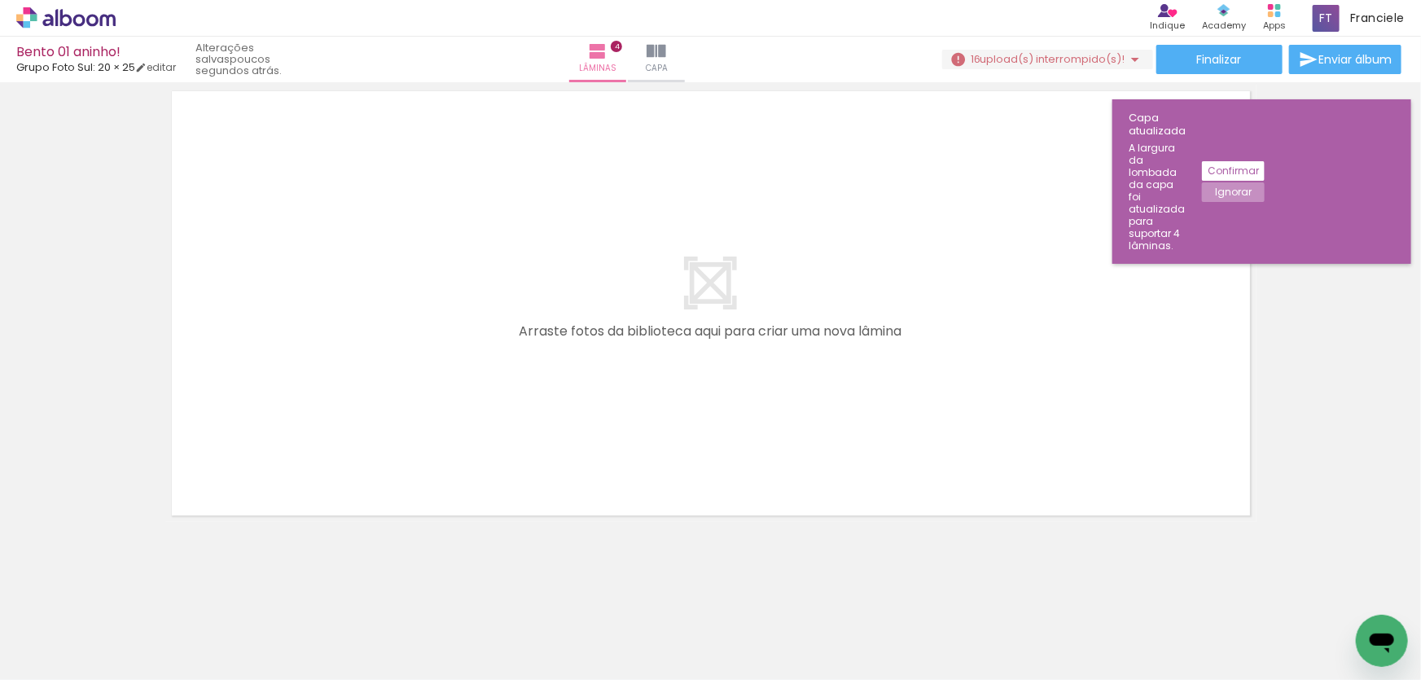
scroll to position [0, 736]
drag, startPoint x: 374, startPoint y: 627, endPoint x: 377, endPoint y: 455, distance: 172.7
click at [377, 455] on quentale-workspace at bounding box center [710, 340] width 1421 height 680
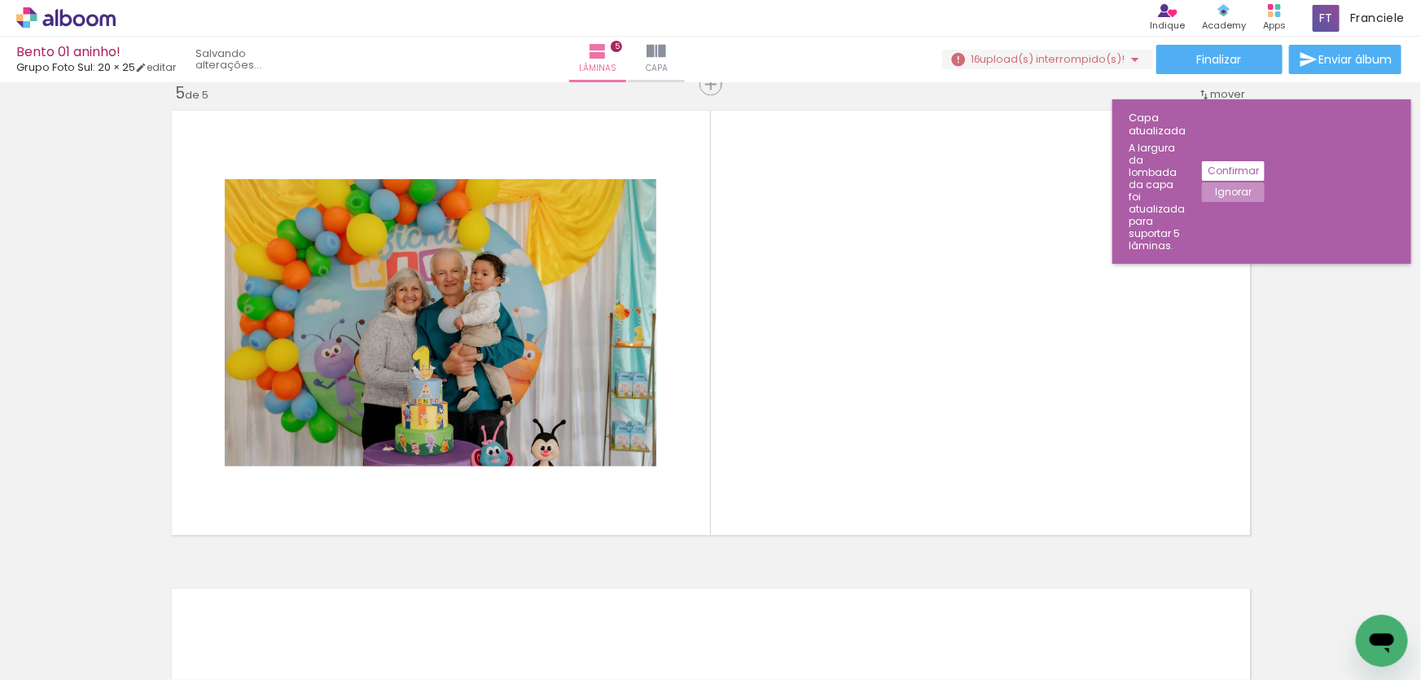
scroll to position [1931, 0]
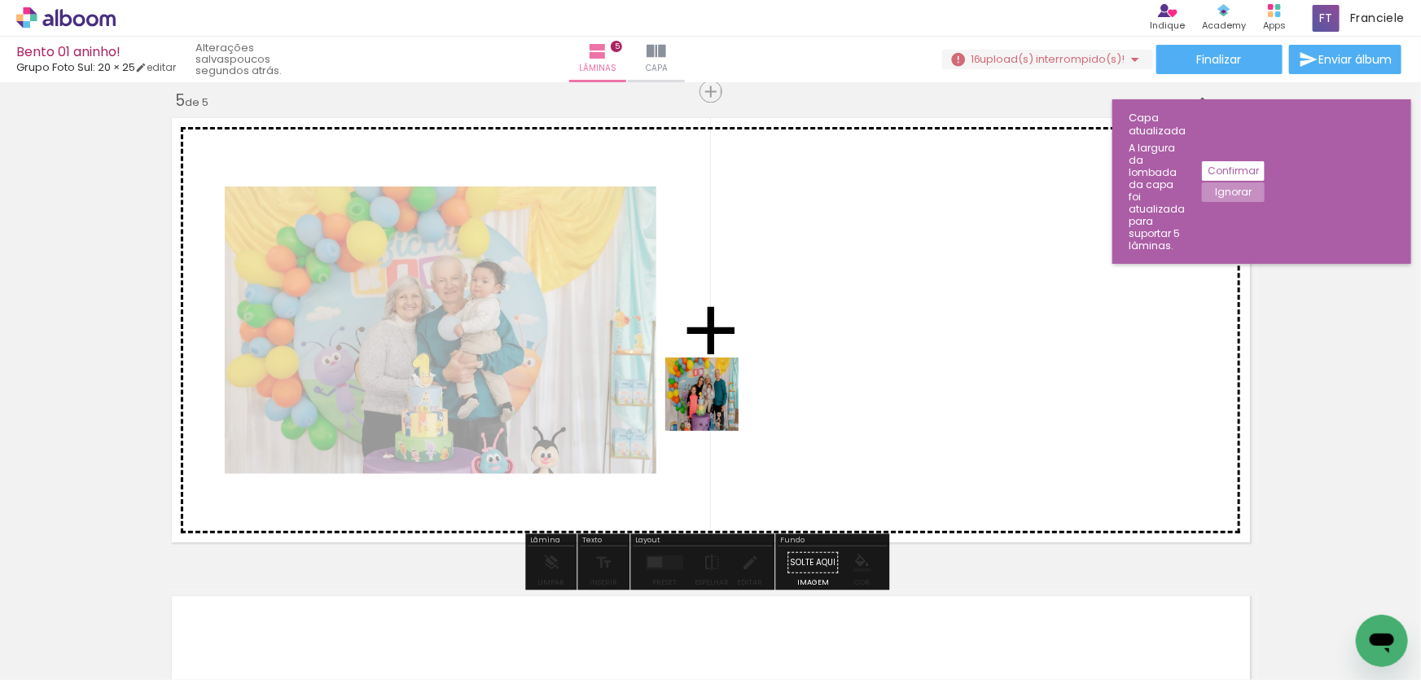
drag, startPoint x: 565, startPoint y: 543, endPoint x: 730, endPoint y: 384, distance: 229.9
click at [730, 384] on quentale-workspace at bounding box center [710, 340] width 1421 height 680
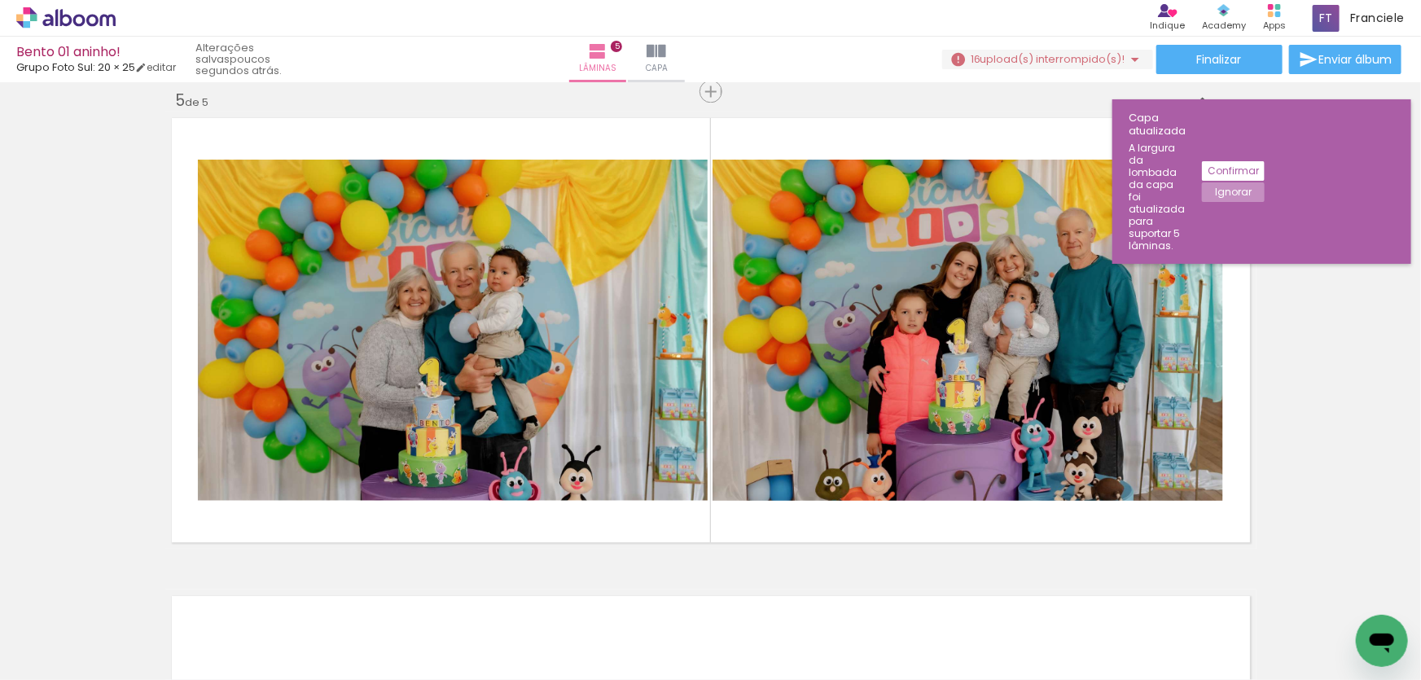
scroll to position [0, 1852]
click at [1228, 636] on div at bounding box center [1231, 624] width 81 height 57
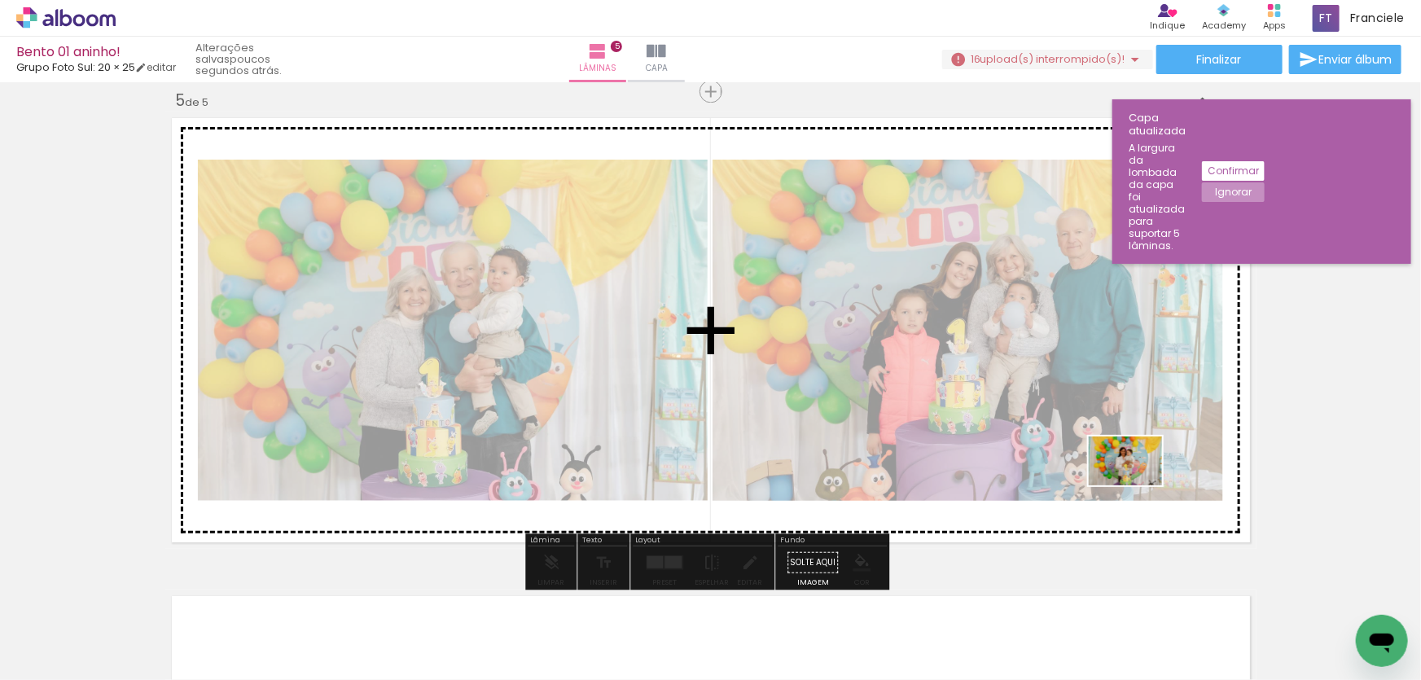
drag, startPoint x: 1074, startPoint y: 639, endPoint x: 1138, endPoint y: 486, distance: 166.6
click at [1138, 486] on quentale-workspace at bounding box center [710, 340] width 1421 height 680
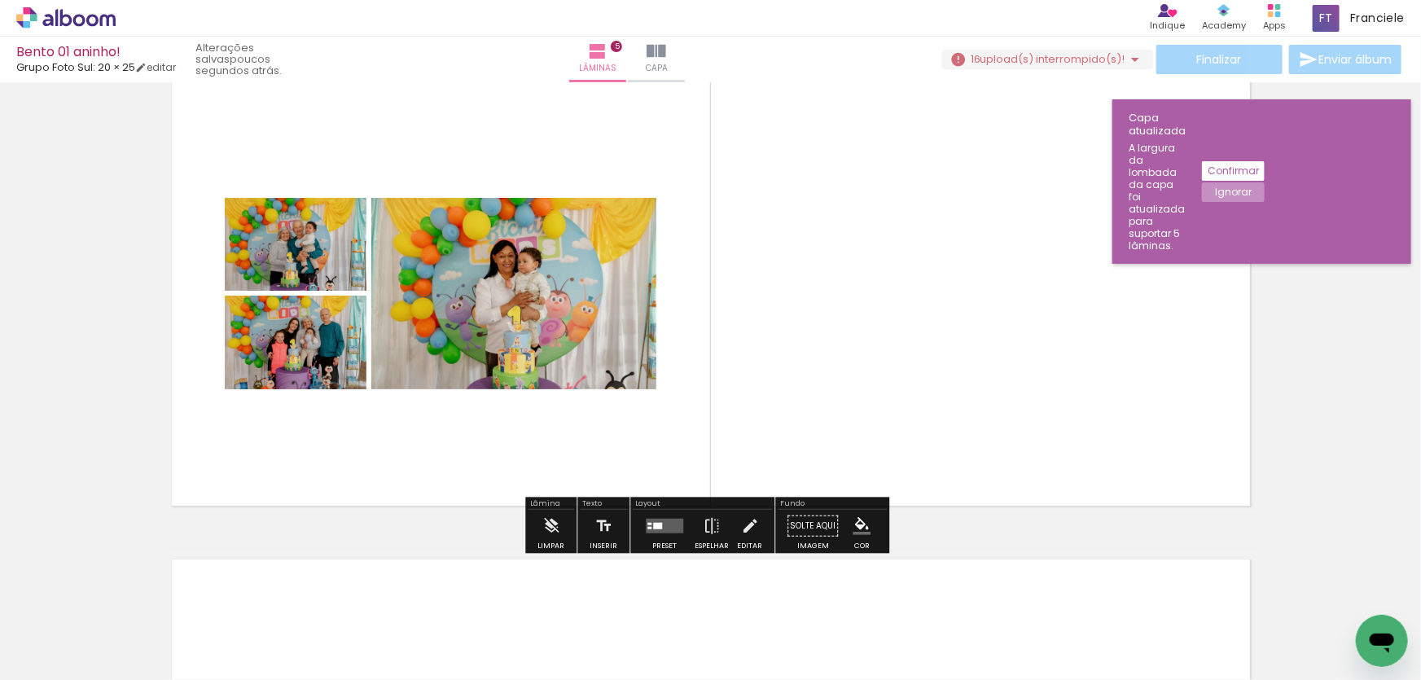
scroll to position [2004, 0]
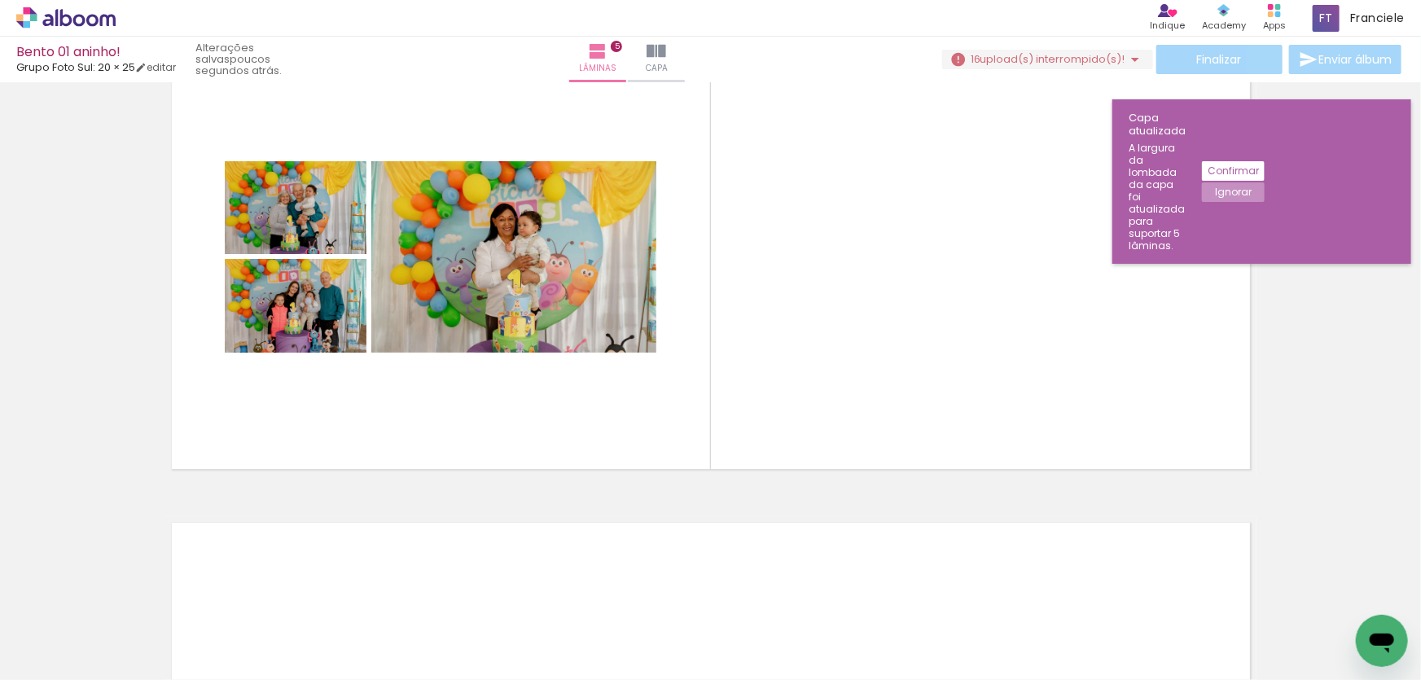
click at [595, 644] on div at bounding box center [592, 625] width 81 height 54
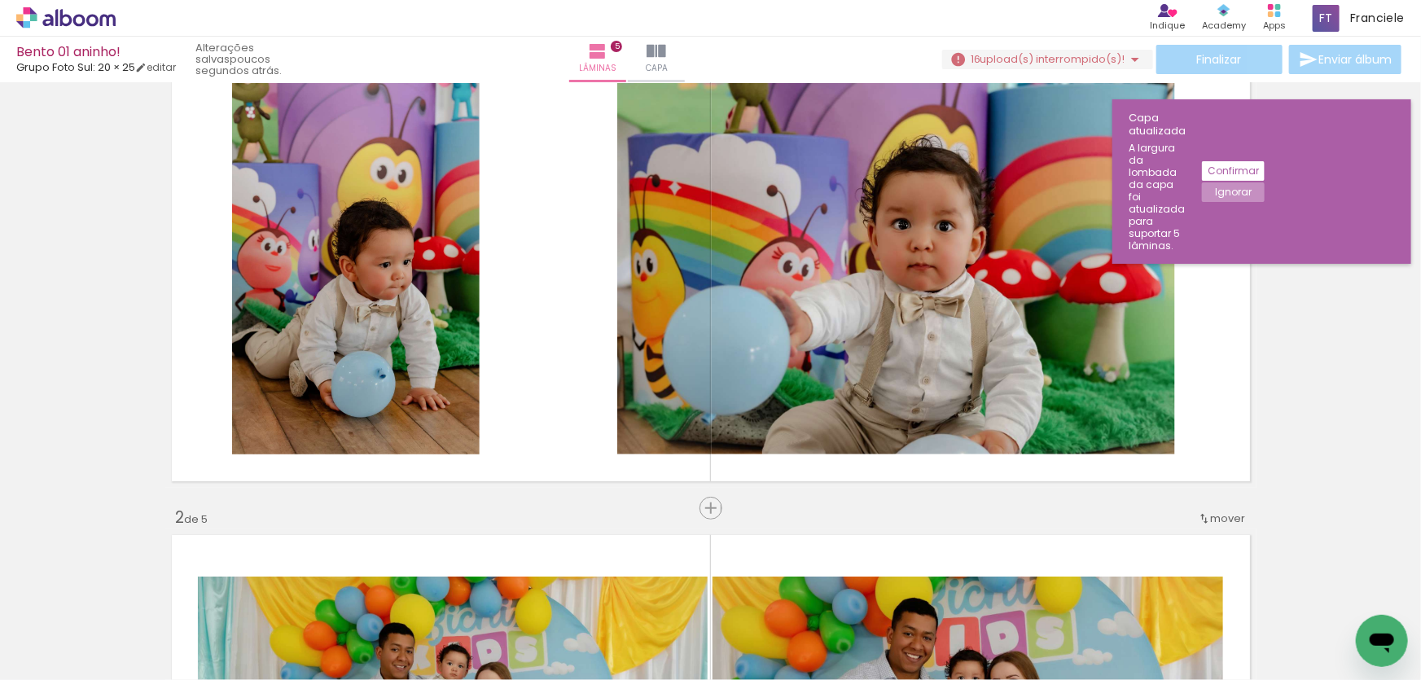
scroll to position [5, 0]
